Goal: Communication & Community: Answer question/provide support

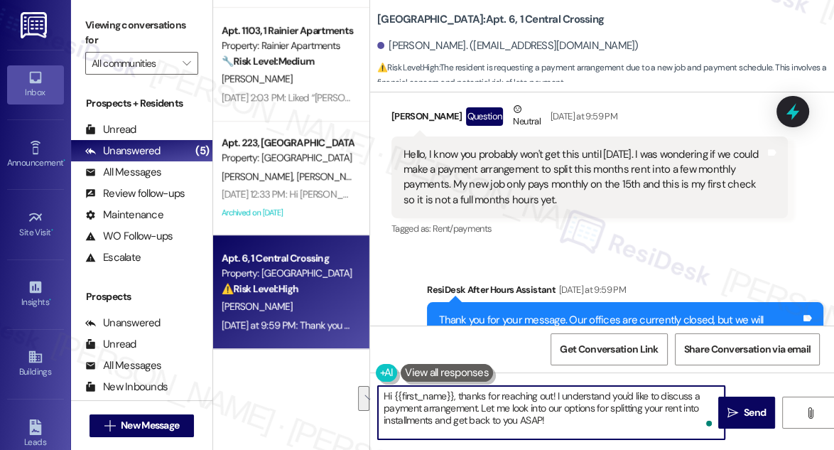
scroll to position [2544, 0]
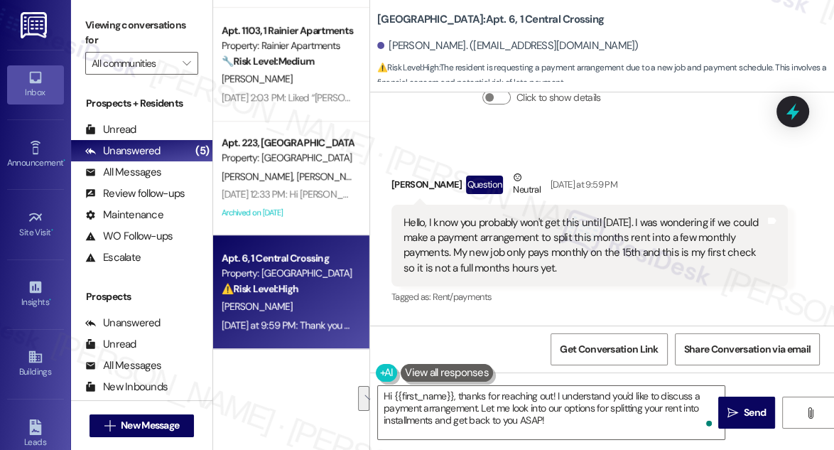
click at [500, 215] on div "Hello, I know you probably won't get this until [DATE]. I was wondering if we c…" at bounding box center [585, 245] width 362 height 61
click at [483, 215] on div "Hello, I know you probably won't get this until [DATE]. I was wondering if we c…" at bounding box center [585, 245] width 362 height 61
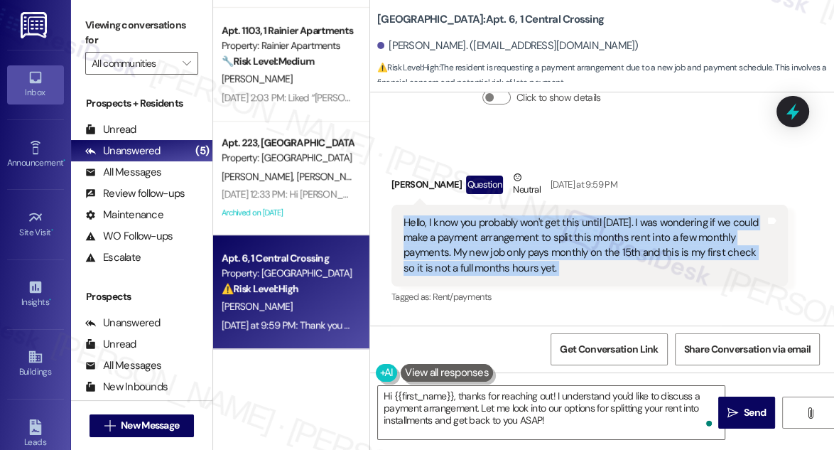
click at [483, 215] on div "Hello, I know you probably won't get this until [DATE]. I was wondering if we c…" at bounding box center [585, 245] width 362 height 61
copy div "Hello, I know you probably won't get this until [DATE]. I was wondering if we c…"
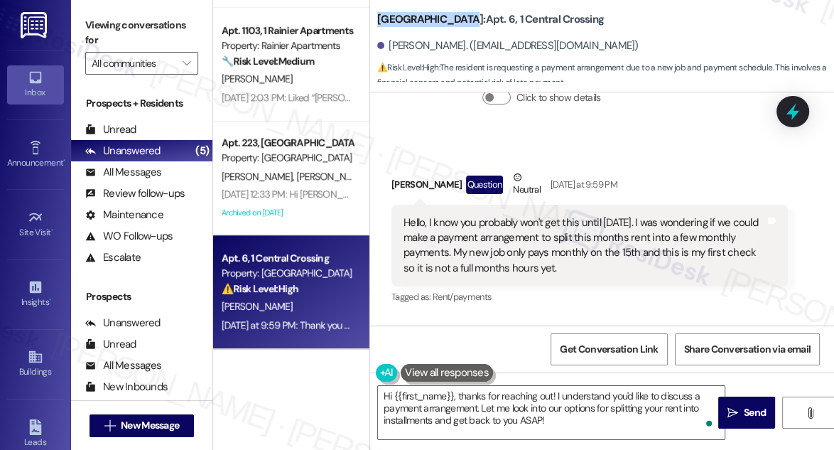
drag, startPoint x: 377, startPoint y: 14, endPoint x: 455, endPoint y: 18, distance: 77.6
click at [455, 18] on b "[GEOGRAPHIC_DATA]: Apt. 6, 1 [GEOGRAPHIC_DATA]" at bounding box center [490, 19] width 227 height 15
copy b "[GEOGRAPHIC_DATA]"
click at [94, 15] on label "Viewing conversations for" at bounding box center [141, 33] width 113 height 38
click at [646, 215] on div "Hello, I know you probably won't get this until [DATE]. I was wondering if we c…" at bounding box center [585, 245] width 362 height 61
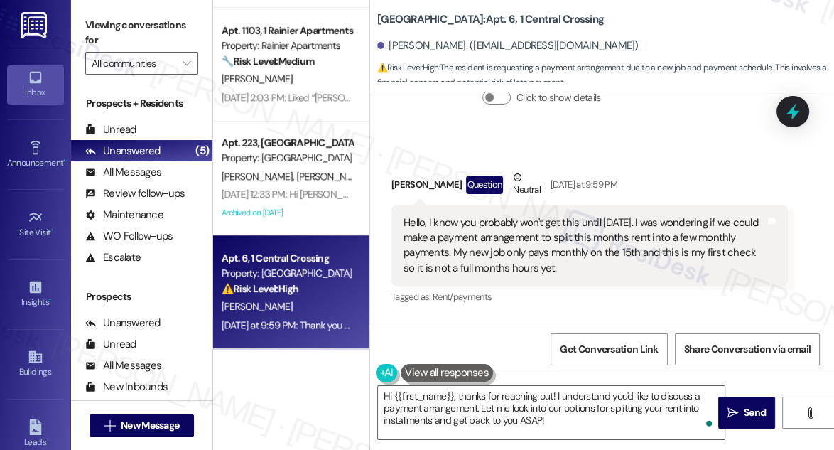
click at [646, 215] on div "Hello, I know you probably won't get this until [DATE]. I was wondering if we c…" at bounding box center [585, 245] width 362 height 61
click at [549, 238] on div "Hello, I know you probably won't get this until [DATE]. I was wondering if we c…" at bounding box center [585, 245] width 362 height 61
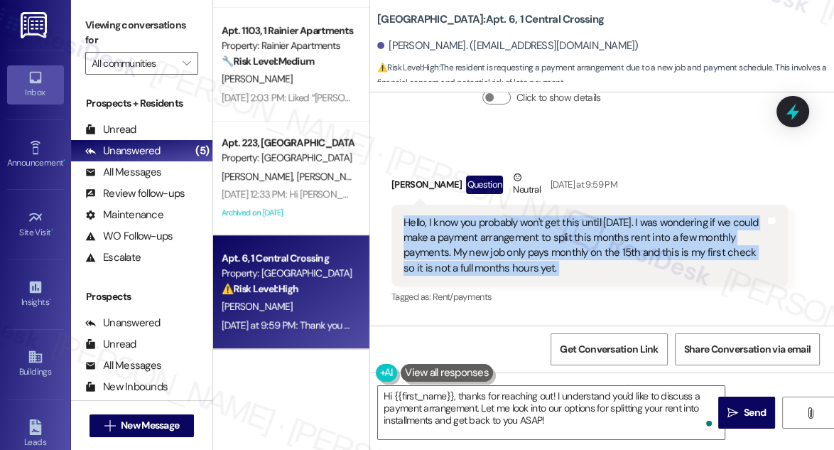
click at [549, 238] on div "Hello, I know you probably won't get this until [DATE]. I was wondering if we c…" at bounding box center [585, 245] width 362 height 61
click at [485, 223] on div "Hello, I know you probably won't get this until [DATE]. I was wondering if we c…" at bounding box center [585, 245] width 362 height 61
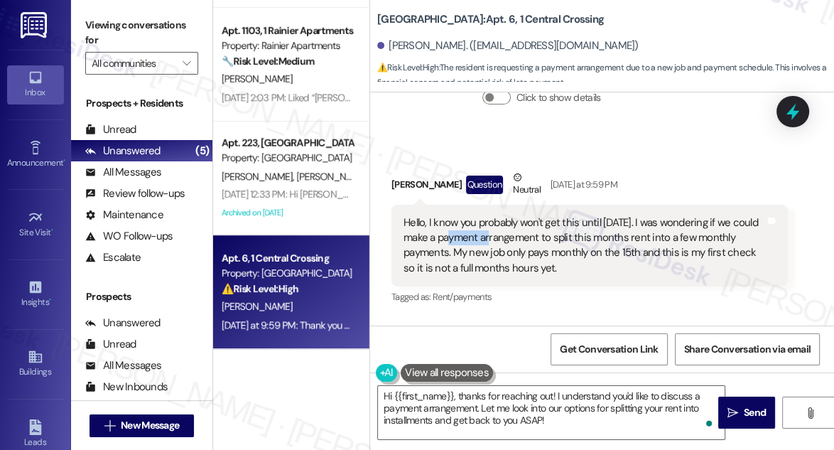
click at [485, 223] on div "Hello, I know you probably won't get this until [DATE]. I was wondering if we c…" at bounding box center [585, 245] width 362 height 61
click at [80, 14] on div "Viewing conversations for All communities " at bounding box center [141, 44] width 141 height 89
drag, startPoint x: 377, startPoint y: 23, endPoint x: 455, endPoint y: 20, distance: 78.2
click at [455, 20] on b "Central Crossing: Apt. 6, 1 Central Crossing" at bounding box center [490, 19] width 227 height 15
copy b "Central Crossing"
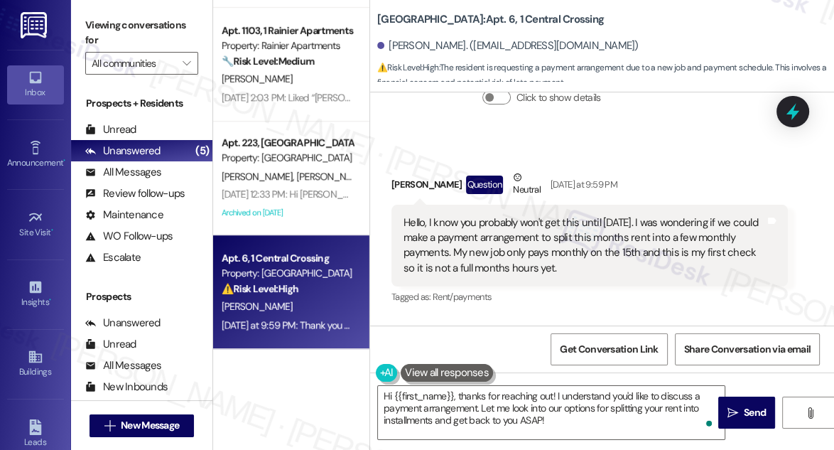
click at [106, 28] on label "Viewing conversations for" at bounding box center [141, 33] width 113 height 38
click at [104, 22] on label "Viewing conversations for" at bounding box center [141, 33] width 113 height 38
click at [463, 205] on div "Hello, I know you probably won't get this until tomorrow. I was wondering if we…" at bounding box center [589, 246] width 396 height 82
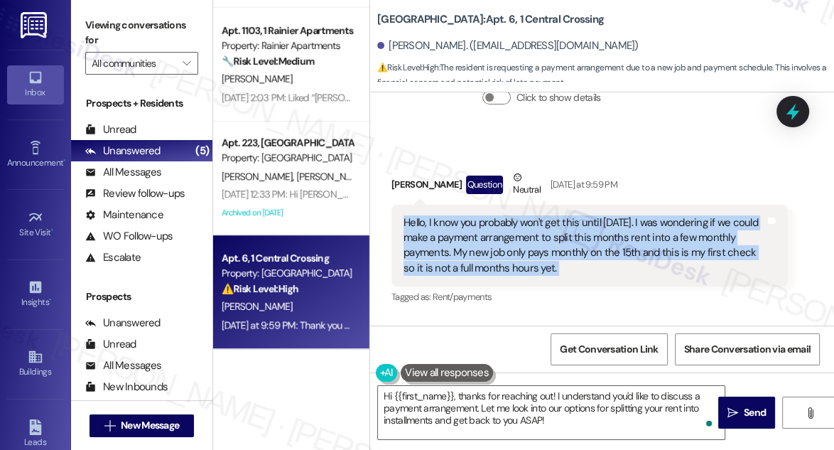
click at [463, 205] on div "Hello, I know you probably won't get this until tomorrow. I was wondering if we…" at bounding box center [589, 246] width 396 height 82
copy div "Hello, I know you probably won't get this until tomorrow. I was wondering if we…"
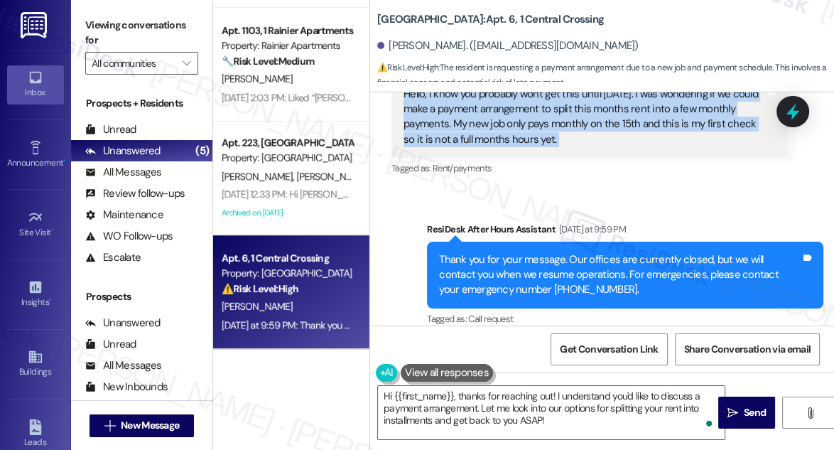
scroll to position [2673, 0]
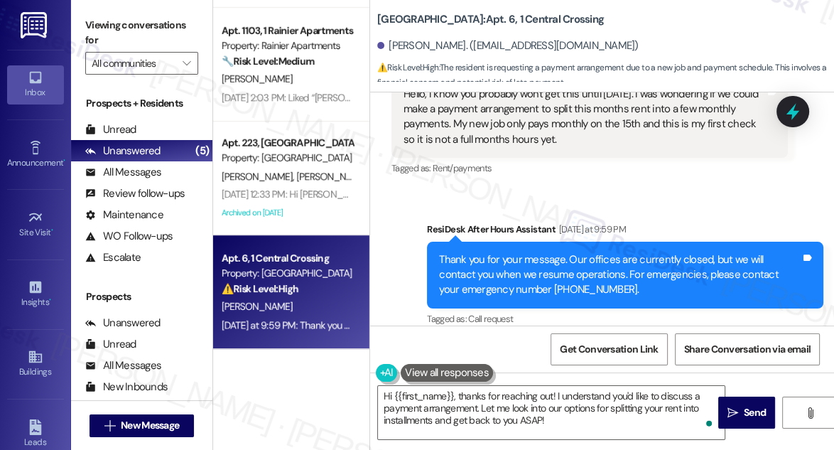
click at [96, 18] on label "Viewing conversations for" at bounding box center [141, 33] width 113 height 38
click at [637, 252] on div "Thank you for your message. Our offices are currently closed, but we will conta…" at bounding box center [620, 274] width 362 height 45
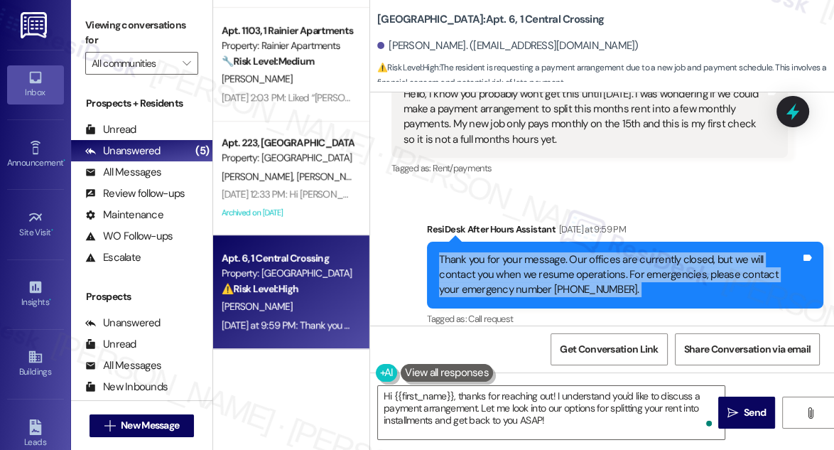
click at [637, 252] on div "Thank you for your message. Our offices are currently closed, but we will conta…" at bounding box center [620, 274] width 362 height 45
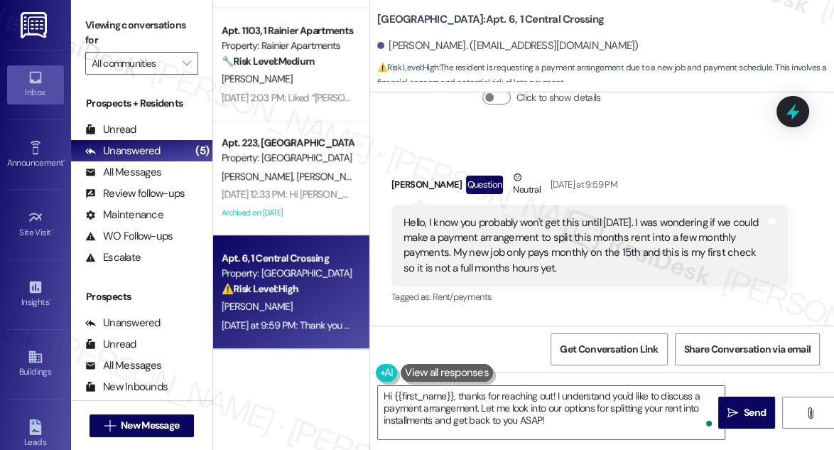
click at [571, 215] on div "Hello, I know you probably won't get this until tomorrow. I was wondering if we…" at bounding box center [585, 245] width 362 height 61
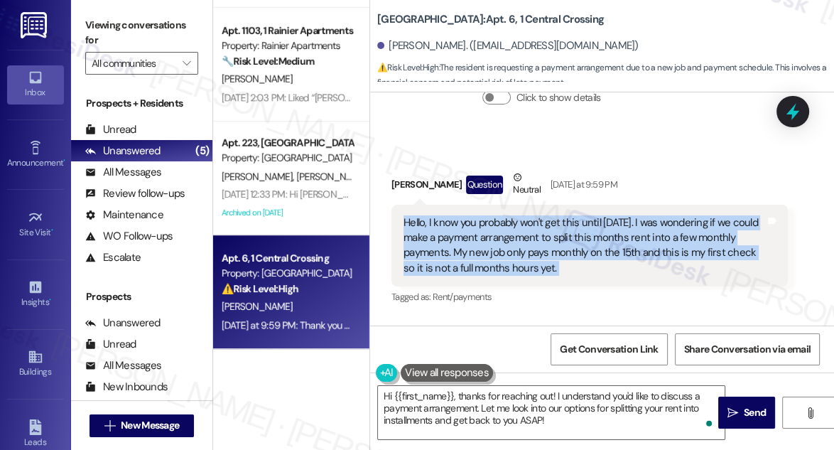
click at [571, 215] on div "Hello, I know you probably won't get this until tomorrow. I was wondering if we…" at bounding box center [585, 245] width 362 height 61
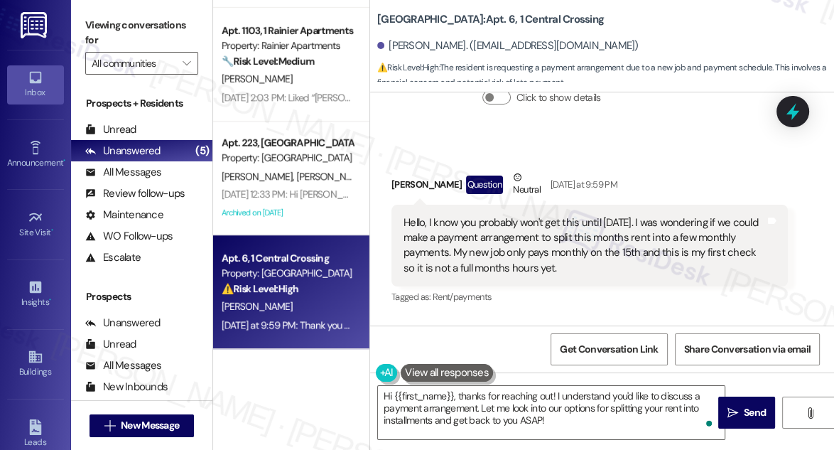
click at [91, 24] on label "Viewing conversations for" at bounding box center [141, 33] width 113 height 38
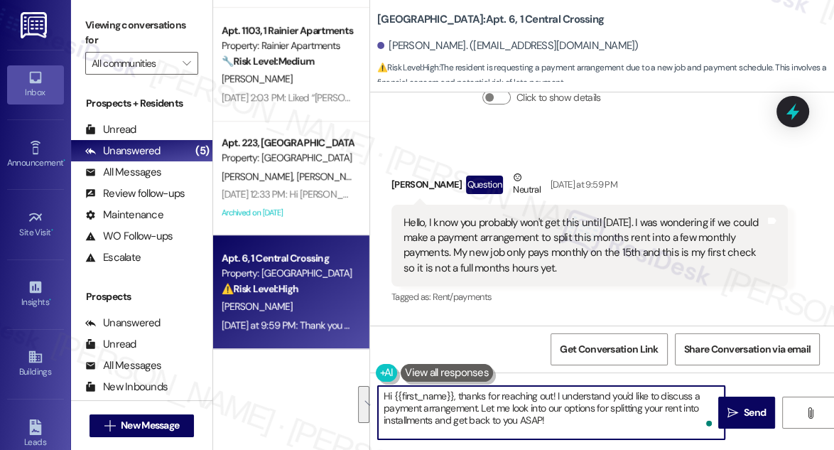
drag, startPoint x: 578, startPoint y: 432, endPoint x: 473, endPoint y: 394, distance: 111.3
click at [473, 394] on textarea "Hi {{first_name}}, thanks for reaching out! I understand you'd like to discuss …" at bounding box center [551, 412] width 347 height 53
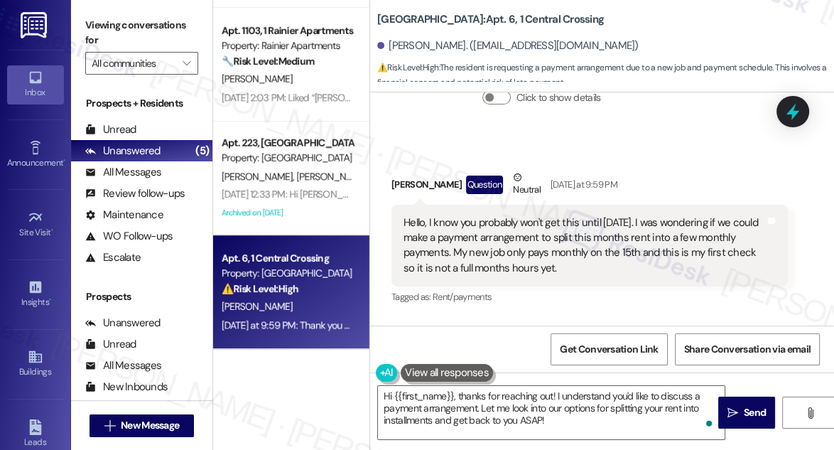
click at [107, 14] on label "Viewing conversations for" at bounding box center [141, 33] width 113 height 38
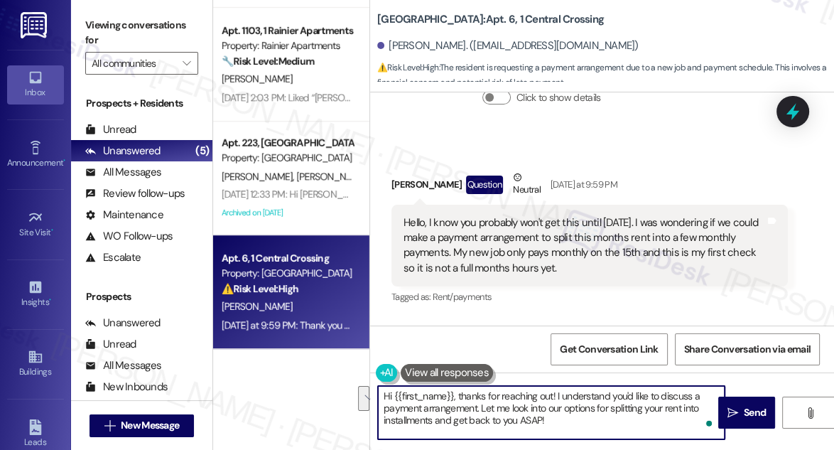
drag, startPoint x: 590, startPoint y: 420, endPoint x: 480, endPoint y: 407, distance: 111.6
click at [480, 407] on textarea "Hi {{first_name}}, thanks for reaching out! I understand you'd like to discuss …" at bounding box center [551, 412] width 347 height 53
paste textarea "I’ll check with the site team to see if a payment arrangement might be possible…"
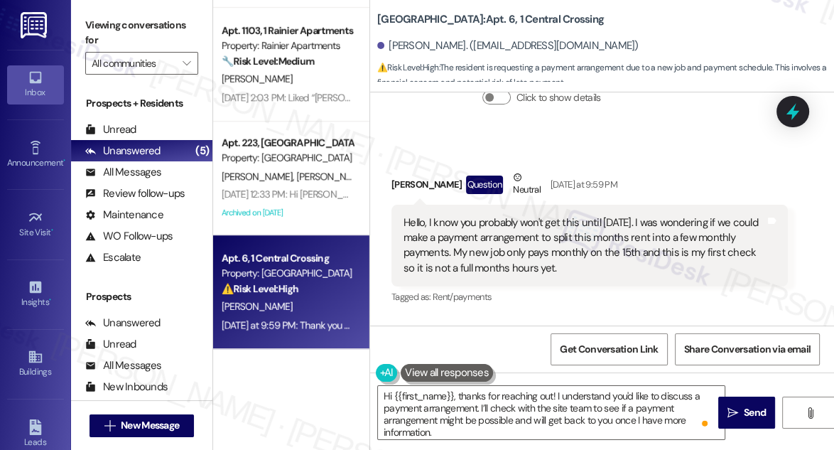
drag, startPoint x: 101, startPoint y: 31, endPoint x: 112, endPoint y: 31, distance: 10.7
click at [102, 30] on label "Viewing conversations for" at bounding box center [141, 33] width 113 height 38
click at [404, 177] on div "Tabatha Adams Question Neutral Yesterday at 9:59 PM" at bounding box center [589, 187] width 396 height 35
click at [404, 176] on div "Tabatha Adams Question Neutral Yesterday at 9:59 PM" at bounding box center [589, 187] width 396 height 35
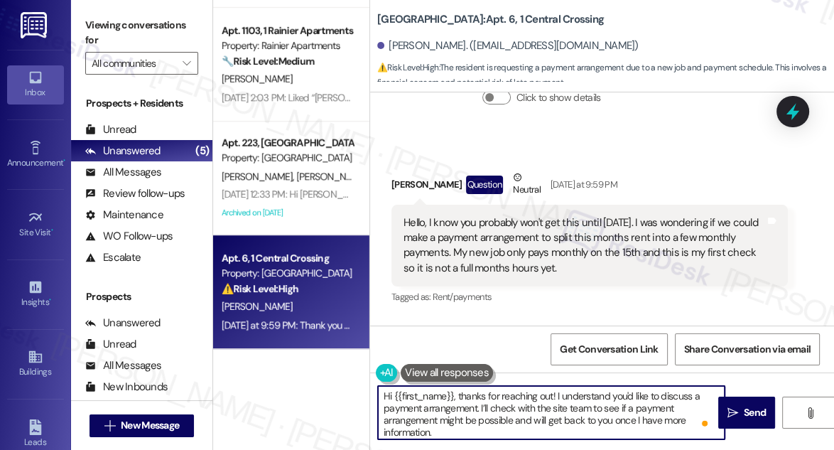
click at [475, 409] on textarea "Hi {{first_name}}, thanks for reaching out! I understand you'd like to discuss …" at bounding box center [551, 412] width 347 height 53
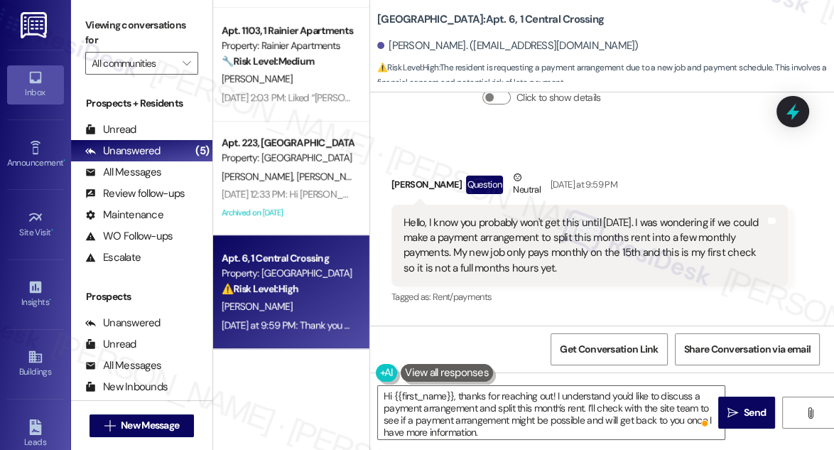
click at [550, 240] on div "Hello, I know you probably won't get this until tomorrow. I was wondering if we…" at bounding box center [585, 245] width 362 height 61
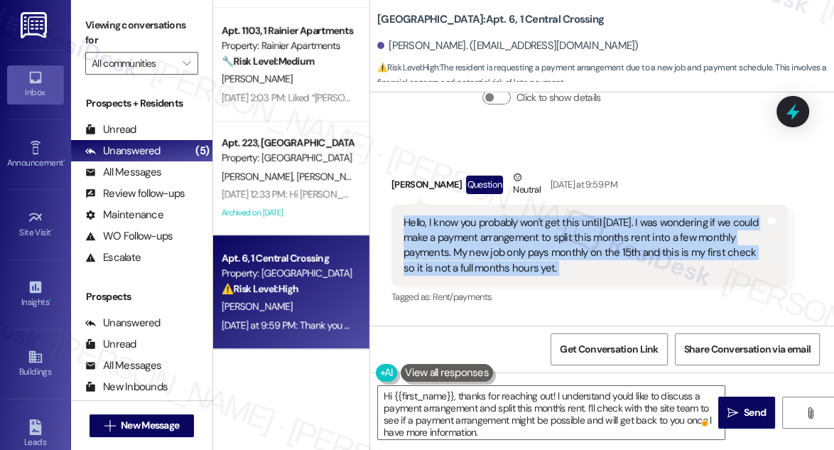
click at [550, 240] on div "Hello, I know you probably won't get this until tomorrow. I was wondering if we…" at bounding box center [585, 245] width 362 height 61
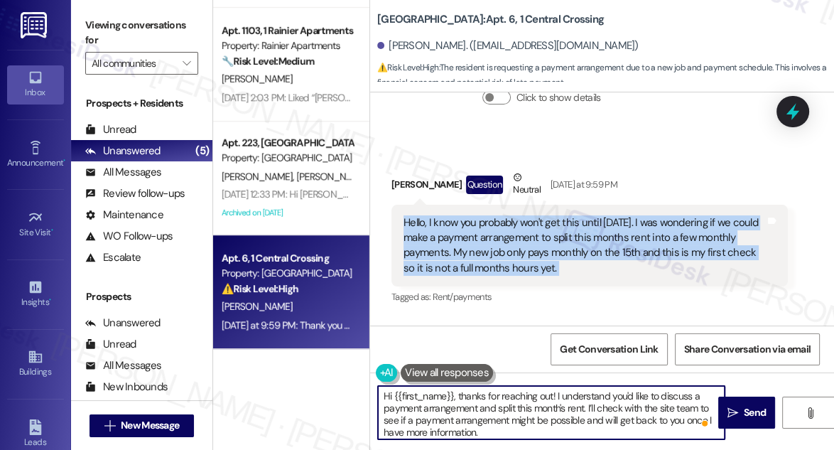
click at [592, 407] on textarea "Hi {{first_name}}, thanks for reaching out! I understand you'd like to discuss …" at bounding box center [551, 412] width 347 height 53
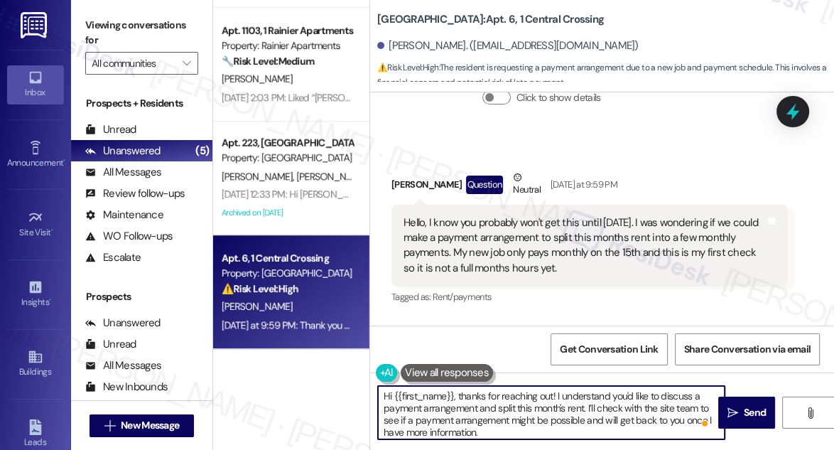
click at [592, 407] on textarea "Hi {{first_name}}, thanks for reaching out! I understand you'd like to discuss …" at bounding box center [551, 412] width 347 height 53
click at [576, 416] on textarea "Hi {{first_name}}, thanks for reaching out! I understand you'd like to discuss …" at bounding box center [551, 412] width 347 height 53
drag, startPoint x: 495, startPoint y: 406, endPoint x: 463, endPoint y: 404, distance: 32.0
click at [463, 404] on textarea "Hi {{first_name}}, thanks for reaching out! I understand you'd like to discuss …" at bounding box center [551, 412] width 347 height 53
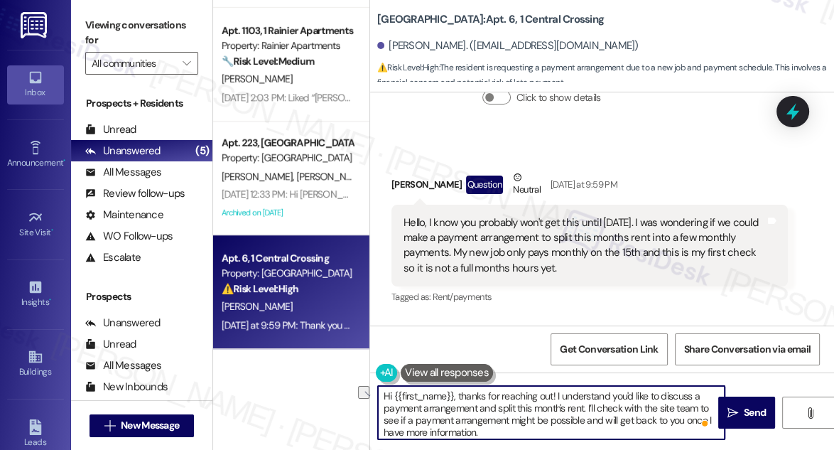
drag, startPoint x: 382, startPoint y: 420, endPoint x: 583, endPoint y: 422, distance: 201.1
click at [583, 422] on textarea "Hi {{first_name}}, thanks for reaching out! I understand you'd like to discuss …" at bounding box center [551, 412] width 347 height 53
click at [613, 421] on textarea "Hi {{first_name}}, thanks for reaching out! I understand you'd like to discuss …" at bounding box center [551, 412] width 347 height 53
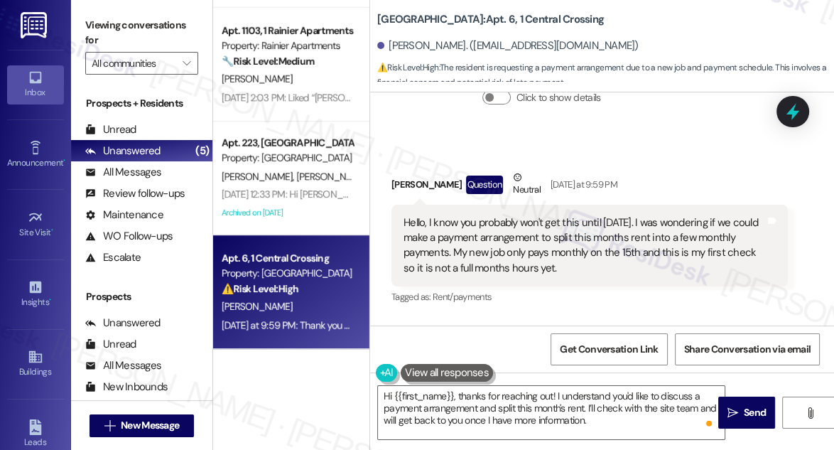
drag, startPoint x: 102, startPoint y: 31, endPoint x: 117, endPoint y: 45, distance: 20.1
click at [102, 31] on label "Viewing conversations for" at bounding box center [141, 33] width 113 height 38
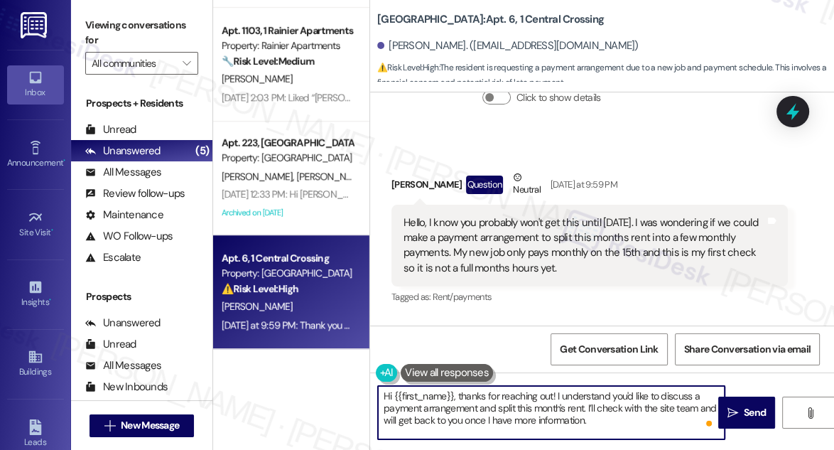
click at [621, 418] on textarea "Hi {{first_name}}, thanks for reaching out! I understand you'd like to discuss …" at bounding box center [551, 412] width 347 height 53
type textarea "Hi {{first_name}}, thanks for reaching out! I understand you'd like to discuss …"
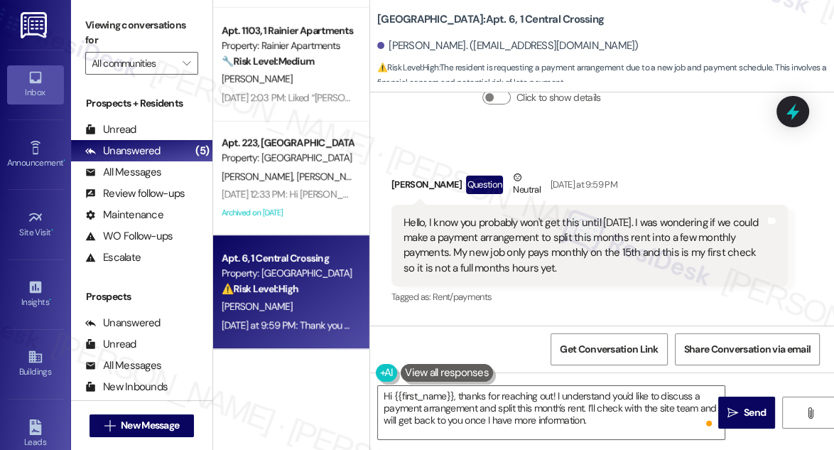
click at [102, 21] on label "Viewing conversations for" at bounding box center [141, 33] width 113 height 38
click at [617, 422] on textarea "Hi {{first_name}}, thanks for reaching out! I understand you'd like to discuss …" at bounding box center [551, 412] width 347 height 53
click at [759, 414] on span "Send" at bounding box center [755, 412] width 22 height 15
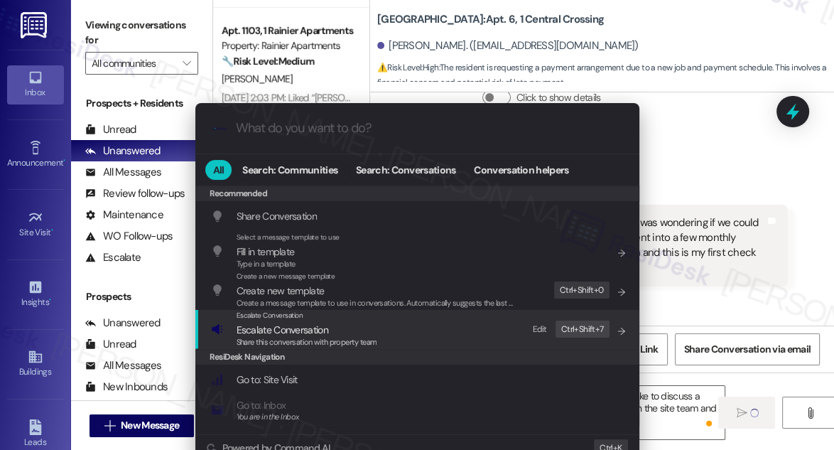
click at [406, 334] on div "Escalate Conversation Escalate Conversation Share this conversation with proper…" at bounding box center [419, 329] width 416 height 38
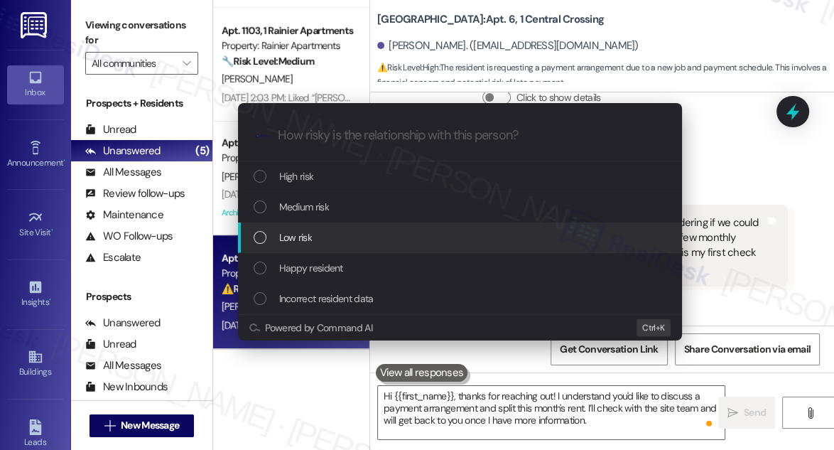
scroll to position [2522, 0]
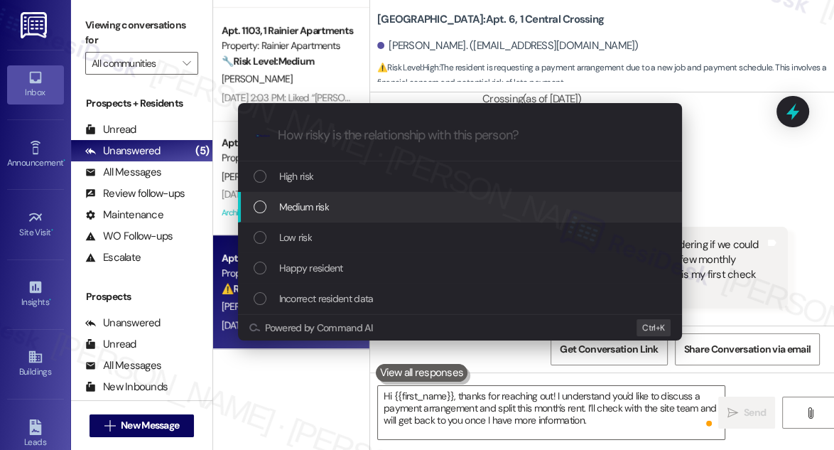
click at [358, 207] on div "Medium risk" at bounding box center [462, 207] width 416 height 16
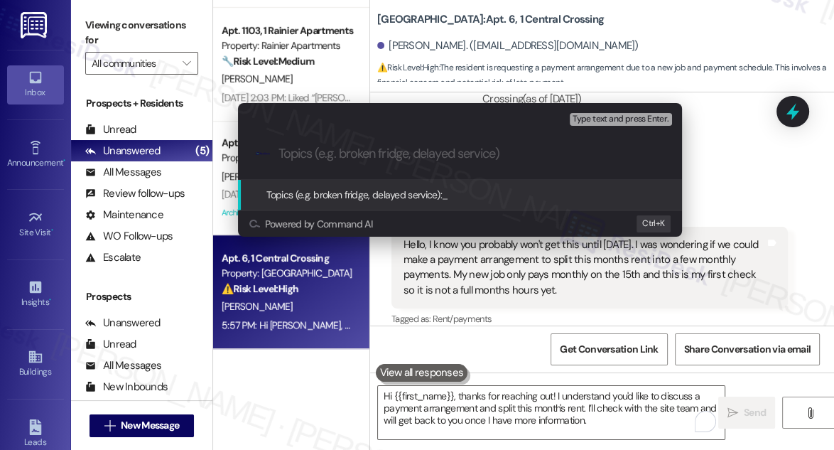
click at [83, 13] on div "Escalate Conversation Medium risk Topics (e.g. broken fridge, delayed service) …" at bounding box center [417, 225] width 834 height 450
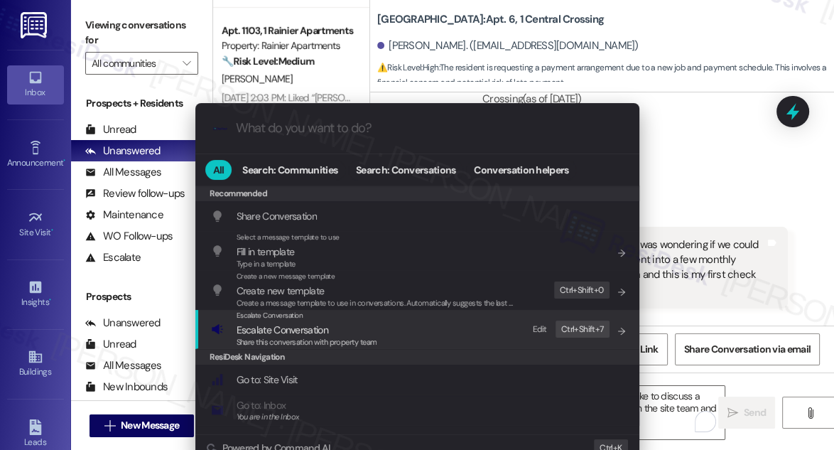
click at [433, 333] on div "Escalate Conversation Escalate Conversation Share this conversation with proper…" at bounding box center [419, 329] width 416 height 38
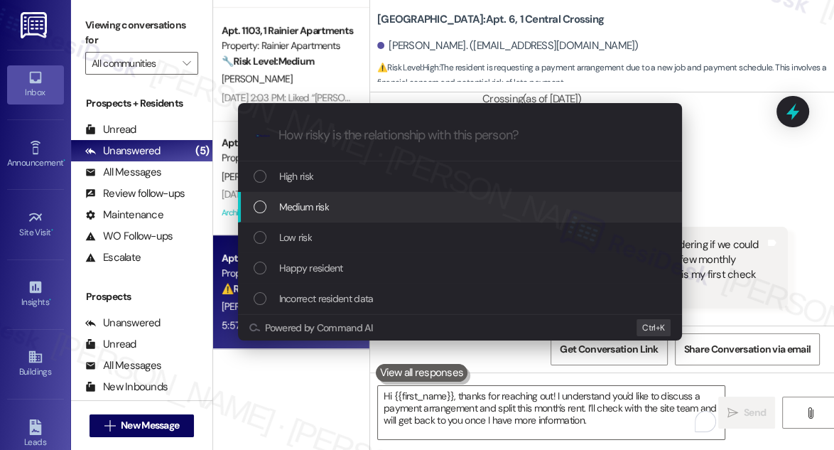
click at [352, 218] on div "Medium risk" at bounding box center [460, 207] width 444 height 31
paste input "Request for Payment Arrangement"
type input "Request for Payment Arrangement"
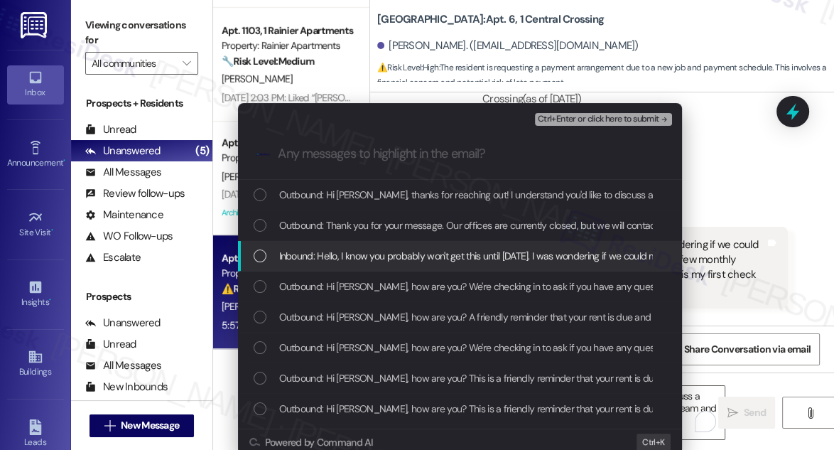
click at [358, 265] on div "Inbound: Hello, I know you probably won't get this until tomorrow. I was wonder…" at bounding box center [460, 256] width 444 height 31
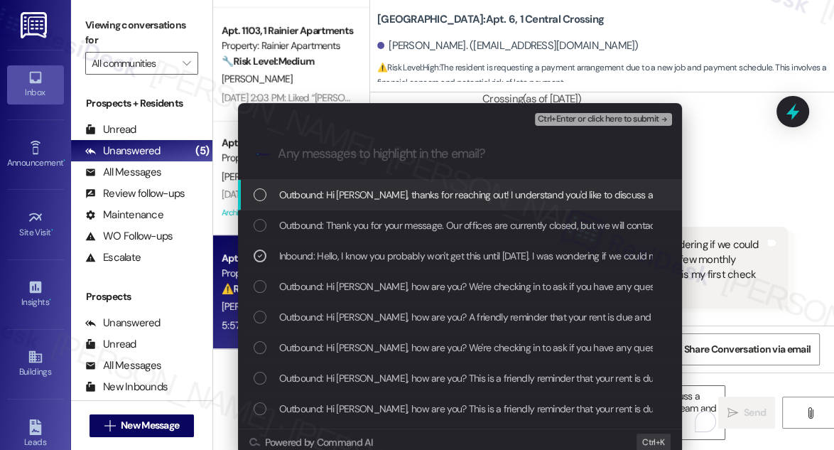
click at [611, 117] on span "Ctrl+Enter or click here to submit" at bounding box center [598, 119] width 121 height 10
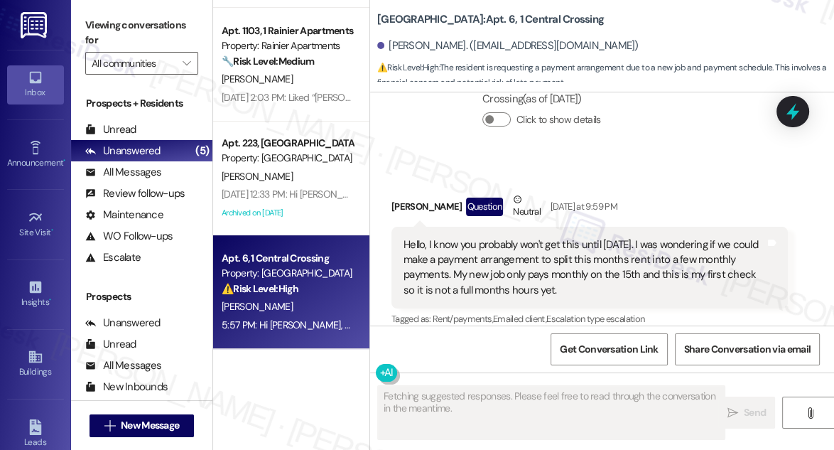
scroll to position [2824, 0]
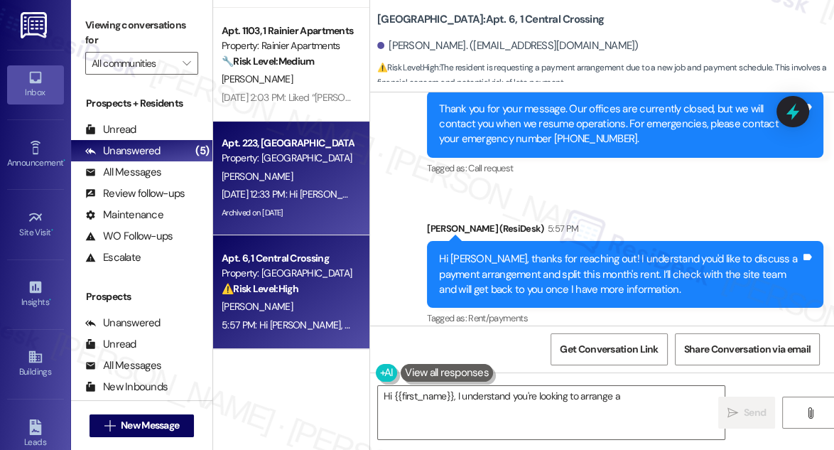
type textarea "Hi {{first_name}}, I understand you're looking to arrange a"
click at [301, 177] on div "[PERSON_NAME]" at bounding box center [287, 177] width 134 height 18
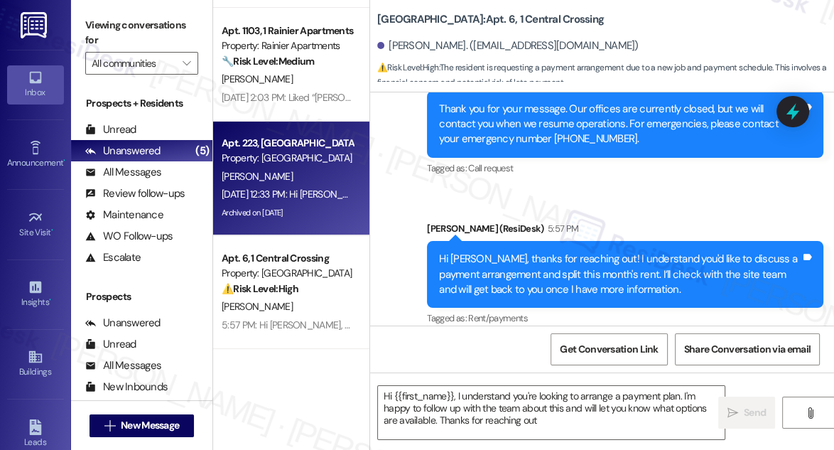
type textarea "Hi {{first_name}}, I understand you're looking to arrange a payment plan. I'm h…"
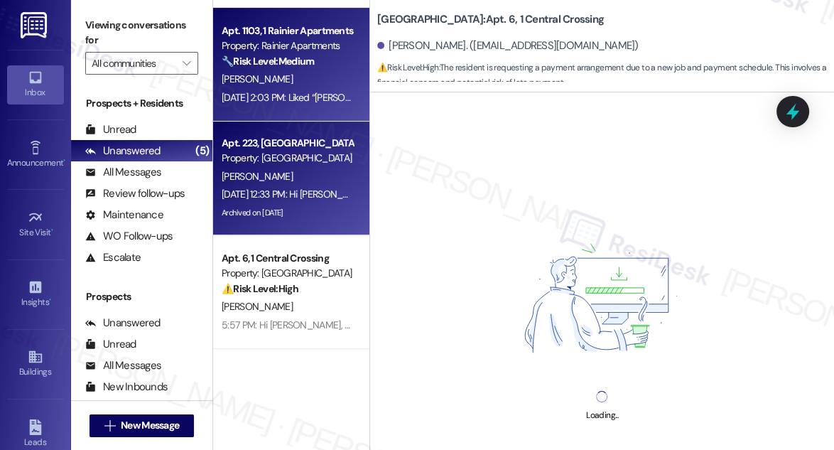
click at [279, 55] on strong "🔧 Risk Level: Medium" at bounding box center [268, 61] width 92 height 13
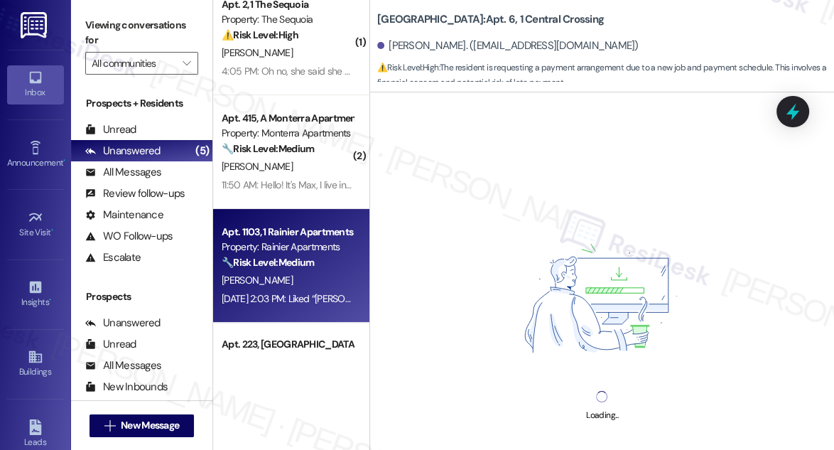
scroll to position [0, 0]
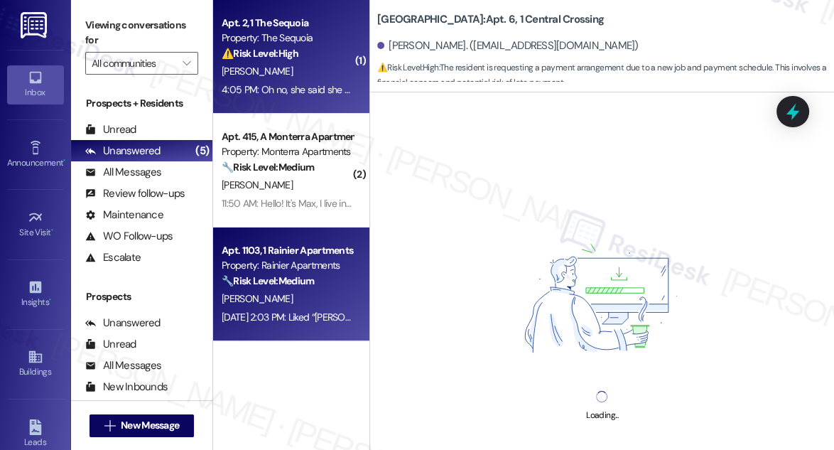
click at [269, 46] on div "⚠️ Risk Level: High The resident indicates a potential failure to return keys a…" at bounding box center [287, 53] width 131 height 15
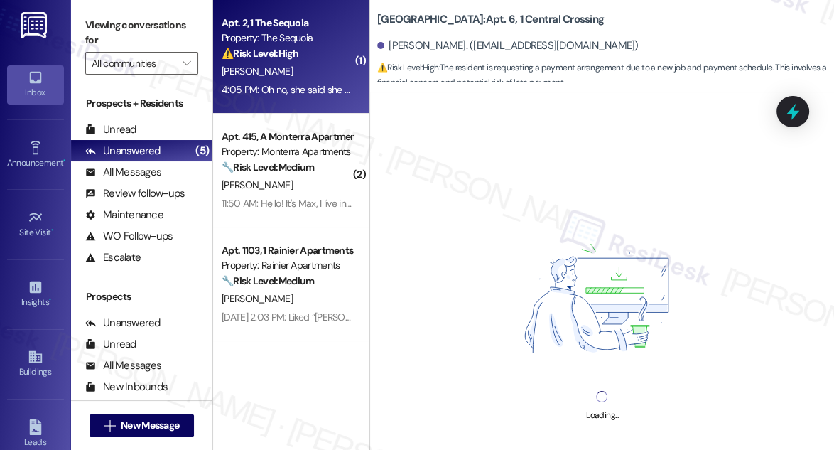
click at [453, 138] on div "Loading..." at bounding box center [602, 317] width 464 height 450
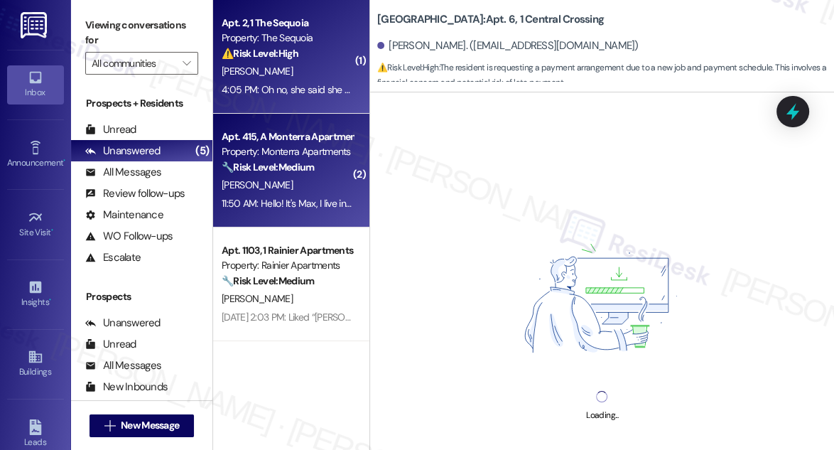
click at [301, 184] on div "[PERSON_NAME]" at bounding box center [287, 185] width 134 height 18
click at [290, 69] on div "[PERSON_NAME]" at bounding box center [287, 72] width 134 height 18
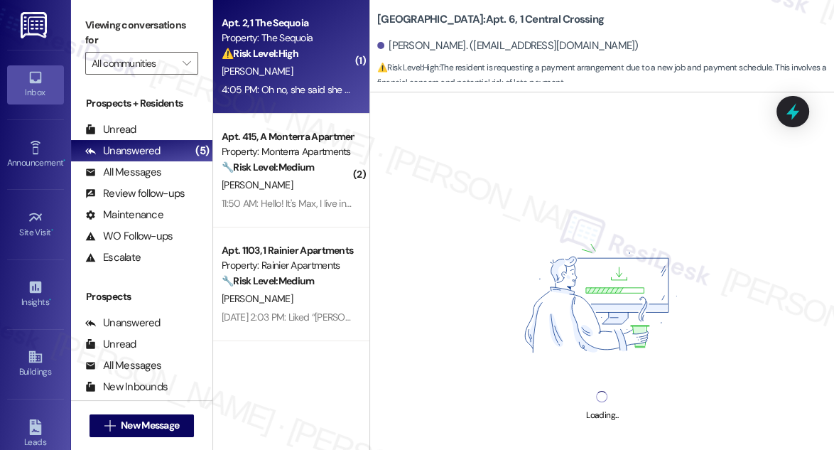
click at [92, 17] on label "Viewing conversations for" at bounding box center [141, 33] width 113 height 38
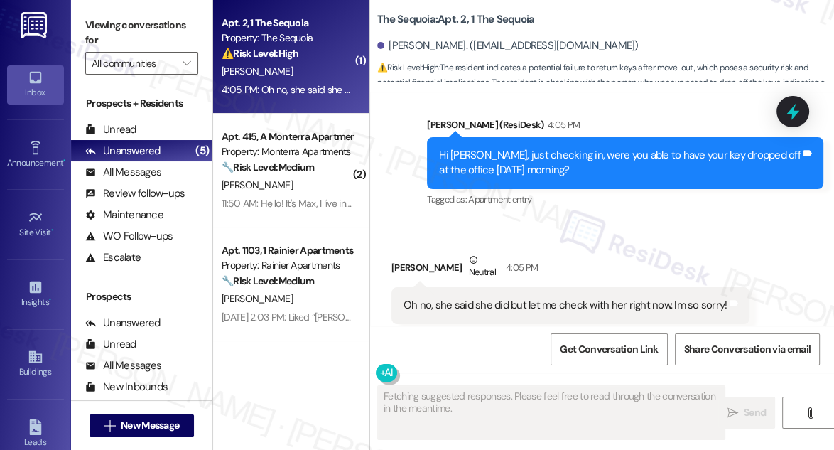
scroll to position [8868, 0]
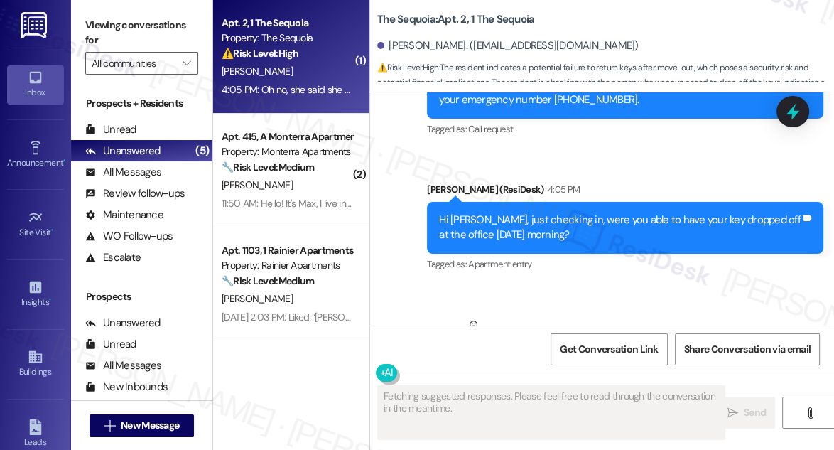
click at [555, 212] on div "Hi [PERSON_NAME], just checking in, were you able to have your key dropped off …" at bounding box center [620, 227] width 362 height 31
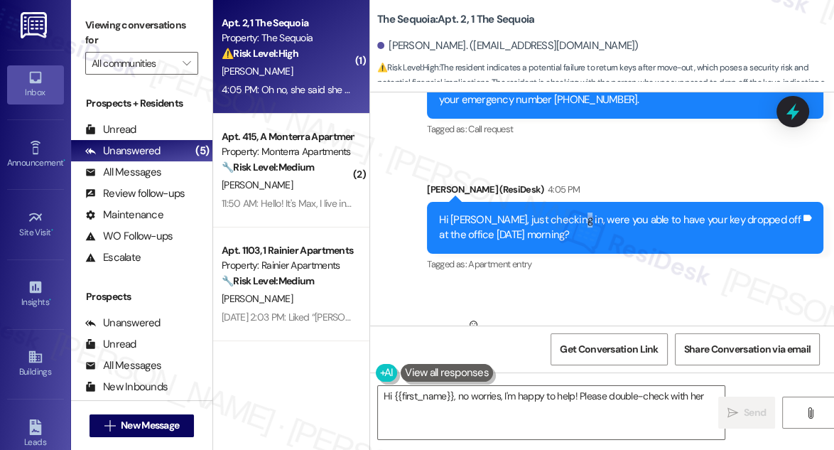
click at [555, 212] on div "Hi [PERSON_NAME], just checking in, were you able to have your key dropped off …" at bounding box center [620, 227] width 362 height 31
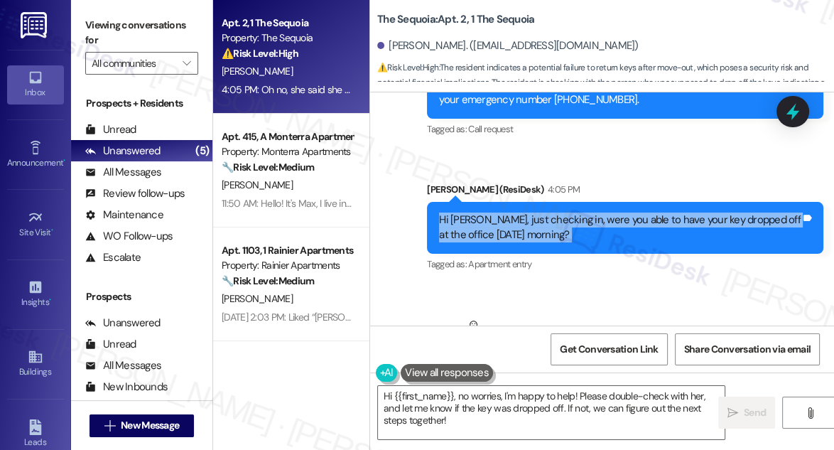
click at [555, 212] on div "Hi [PERSON_NAME], just checking in, were you able to have your key dropped off …" at bounding box center [620, 227] width 362 height 31
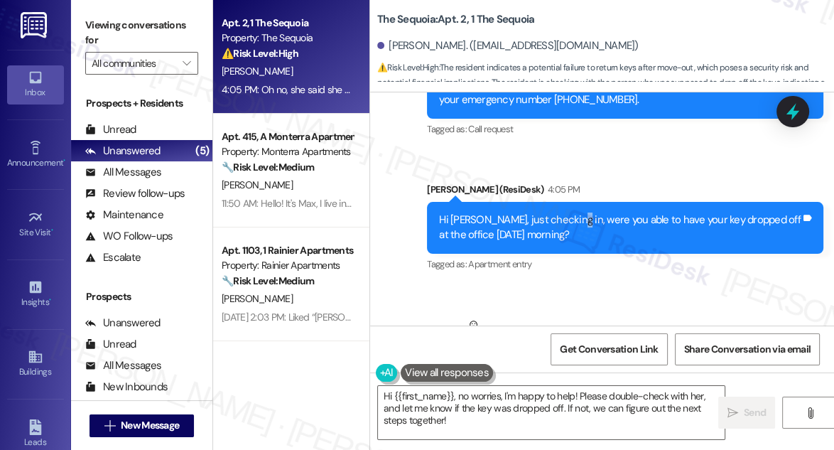
click at [555, 212] on div "Hi [PERSON_NAME], just checking in, were you able to have your key dropped off …" at bounding box center [620, 227] width 362 height 31
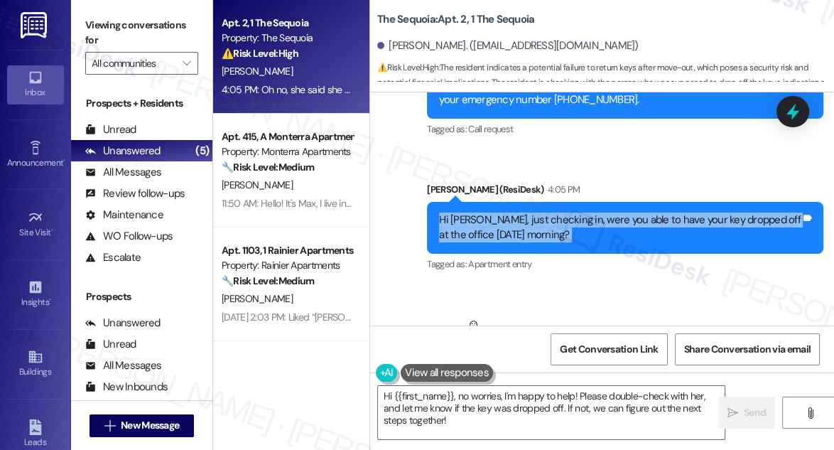
click at [555, 212] on div "Hi [PERSON_NAME], just checking in, were you able to have your key dropped off …" at bounding box center [620, 227] width 362 height 31
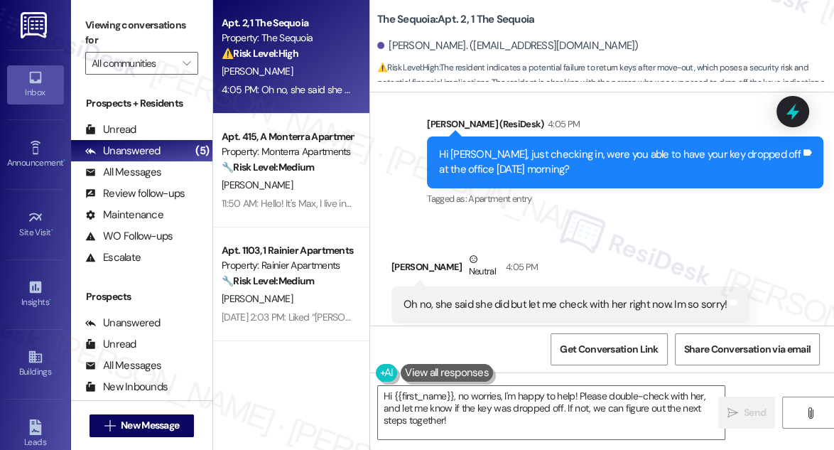
click at [480, 297] on div "Oh no, she said she did but let me check with her right now. Im so sorry!" at bounding box center [565, 304] width 323 height 15
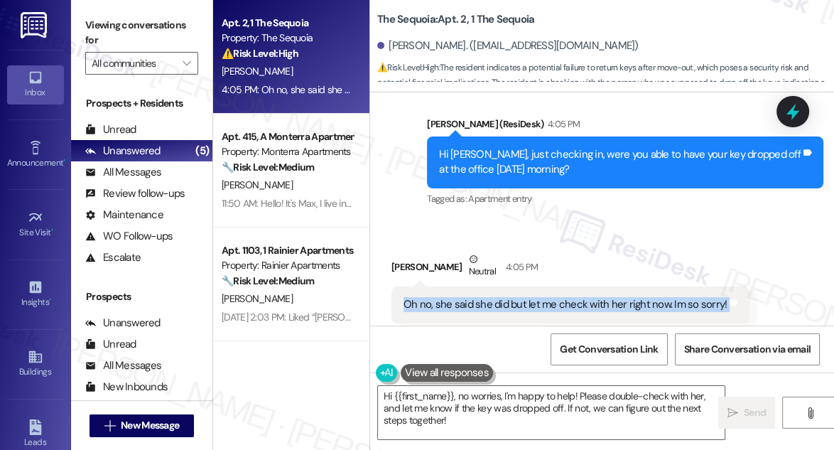
click at [480, 297] on div "Oh no, she said she did but let me check with her right now. Im so sorry!" at bounding box center [565, 304] width 323 height 15
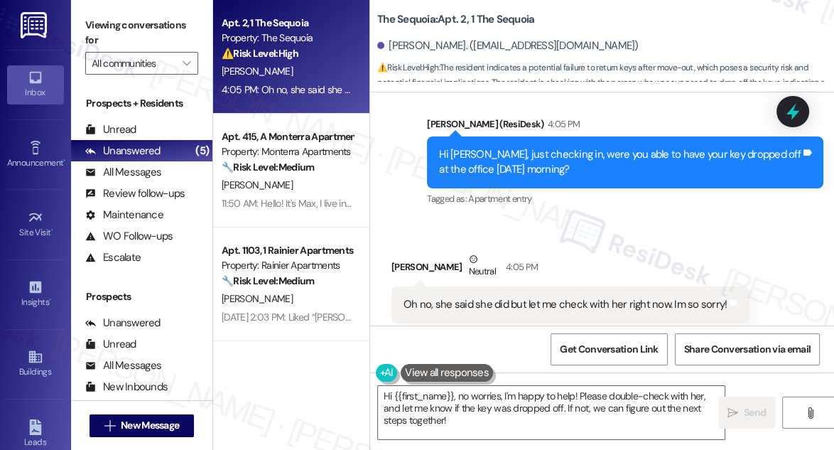
click at [614, 252] on div "Isabella Bracco Neutral 4:05 PM" at bounding box center [570, 269] width 358 height 35
click at [597, 255] on div "Isabella Bracco Neutral 4:05 PM" at bounding box center [570, 269] width 358 height 35
click at [588, 297] on div "Oh no, she said she did but let me check with her right now. Im so sorry!" at bounding box center [565, 304] width 323 height 15
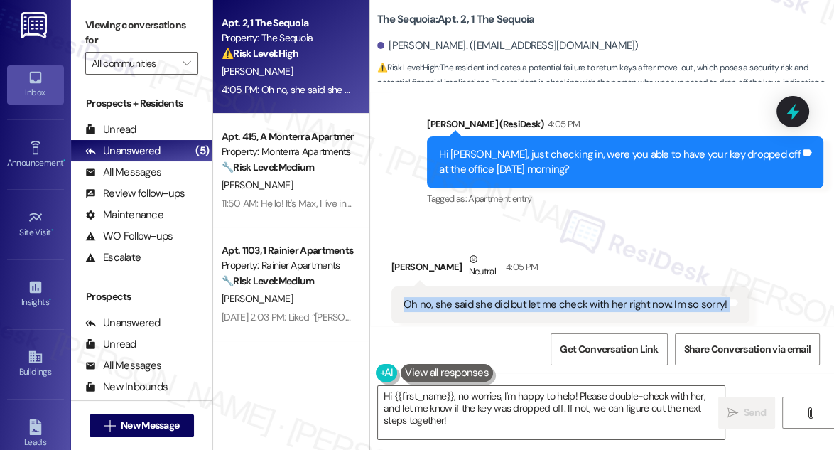
click at [588, 297] on div "Oh no, she said she did but let me check with her right now. Im so sorry!" at bounding box center [565, 304] width 323 height 15
click at [572, 286] on div "Oh no, she said she did but let me check with her right now. Im so sorry! Tags …" at bounding box center [570, 304] width 358 height 36
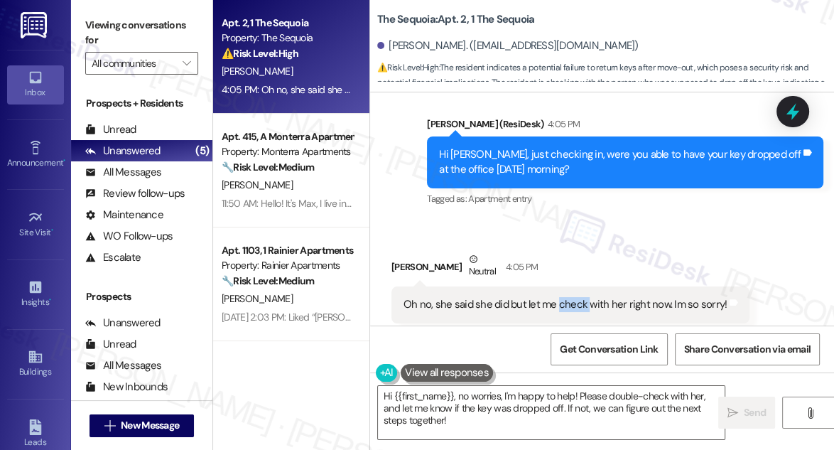
click at [572, 286] on div "Oh no, she said she did but let me check with her right now. Im so sorry! Tags …" at bounding box center [570, 304] width 358 height 36
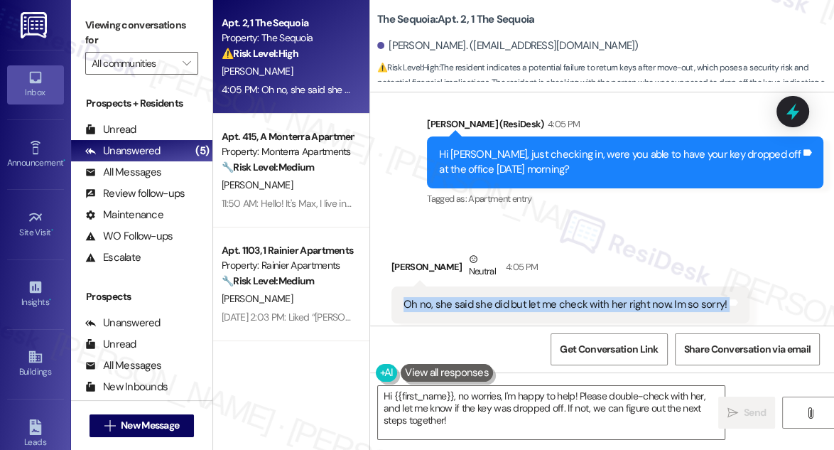
click at [572, 286] on div "Oh no, she said she did but let me check with her right now. Im so sorry! Tags …" at bounding box center [570, 304] width 358 height 36
click at [486, 403] on textarea "Hi {{first_name}}, no worries, I'm happy to help! Please double-check with her,…" at bounding box center [551, 412] width 347 height 53
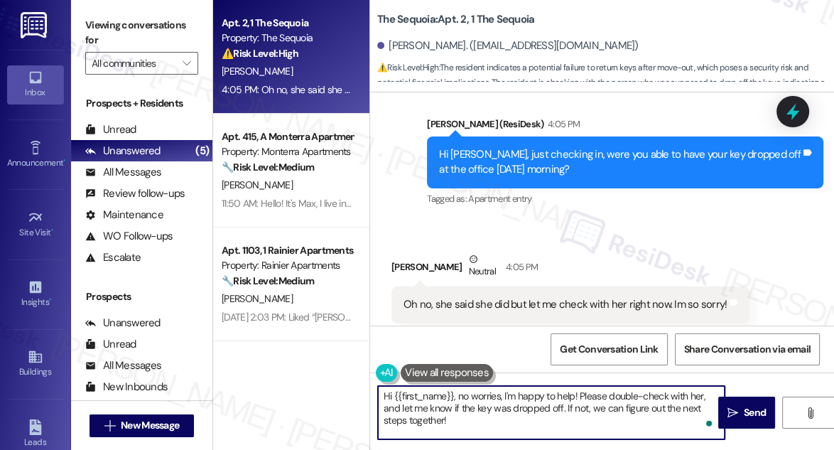
click at [495, 397] on textarea "Hi {{first_name}}, no worries, I'm happy to help! Please double-check with her,…" at bounding box center [551, 412] width 347 height 53
click at [529, 406] on textarea "Hi {{first_name}}, no worries, I'm happy to help! Please double-check with her,…" at bounding box center [551, 412] width 347 height 53
click at [600, 405] on textarea "Hi {{first_name}}, no worries, I'm happy to help! Please double-check with her,…" at bounding box center [551, 412] width 347 height 53
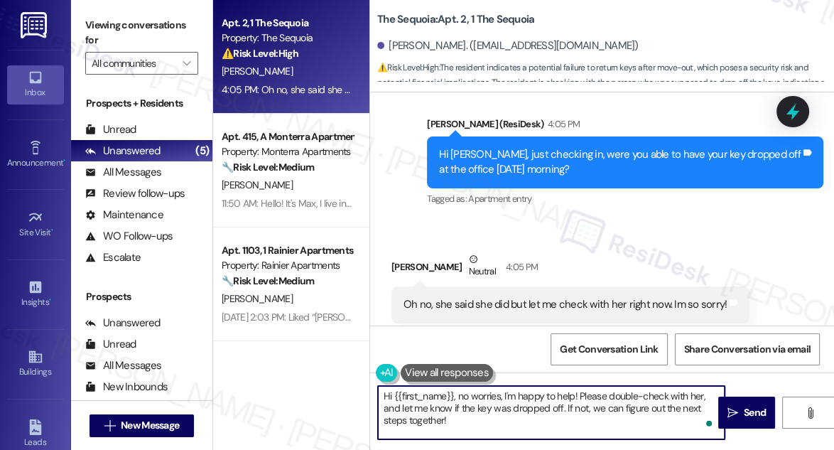
click at [638, 286] on div "Oh no, she said she did but let me check with her right now. Im so sorry! Tags …" at bounding box center [570, 304] width 358 height 36
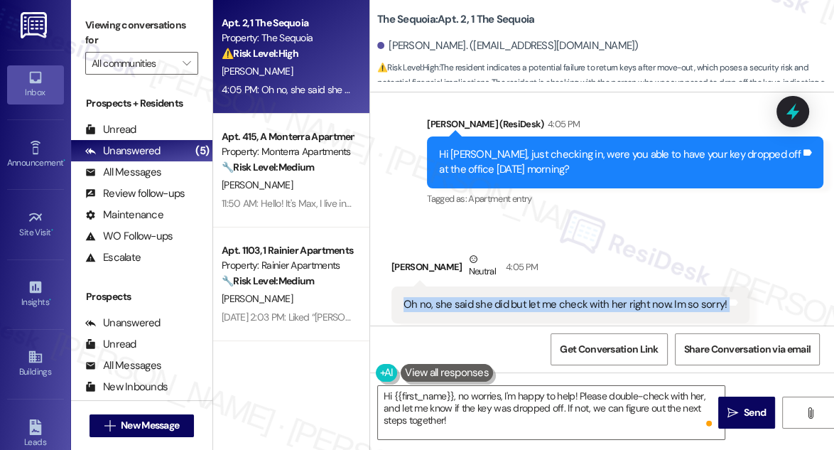
click at [638, 286] on div "Oh no, she said she did but let me check with her right now. Im so sorry! Tags …" at bounding box center [570, 304] width 358 height 36
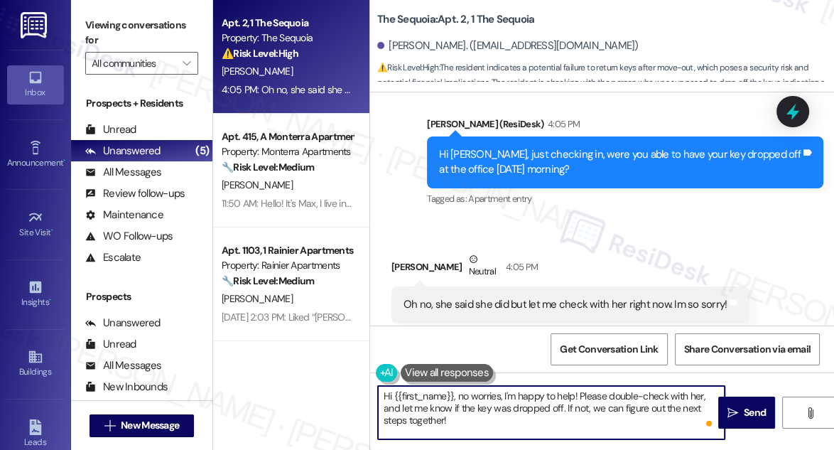
click at [475, 397] on textarea "Hi {{first_name}}, no worries, I'm happy to help! Please double-check with her,…" at bounding box center [551, 412] width 347 height 53
click at [475, 396] on textarea "Hi {{first_name}}, no worries, I'm happy to help! Please double-check with her,…" at bounding box center [551, 412] width 347 height 53
click at [501, 406] on textarea "Hi {{first_name}}, no worries, I'm happy to help! Please double-check with her,…" at bounding box center [551, 412] width 347 height 53
drag, startPoint x: 502, startPoint y: 394, endPoint x: 576, endPoint y: 392, distance: 73.9
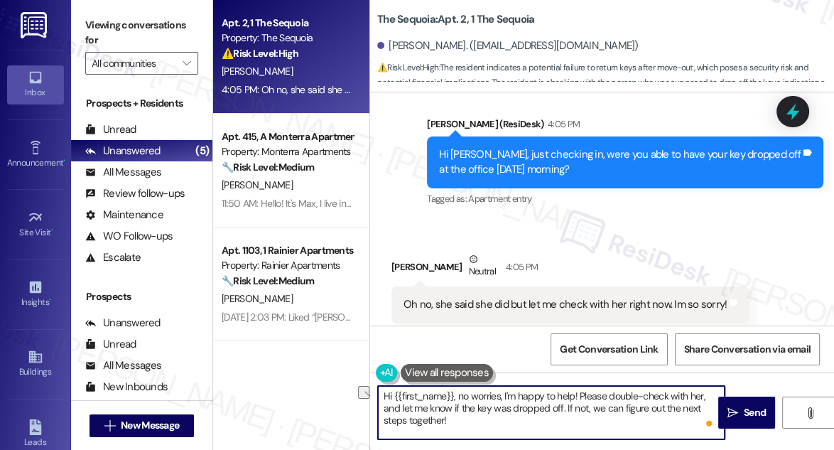
click at [576, 392] on textarea "Hi {{first_name}}, no worries, I'm happy to help! Please double-check with her,…" at bounding box center [551, 412] width 347 height 53
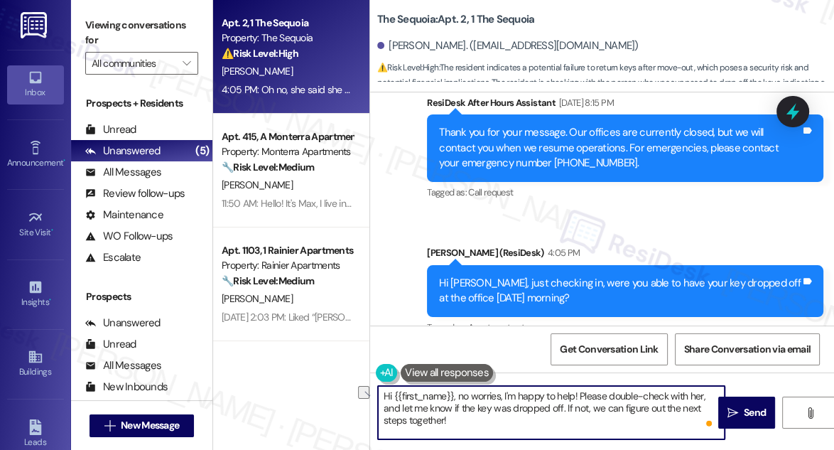
scroll to position [8804, 0]
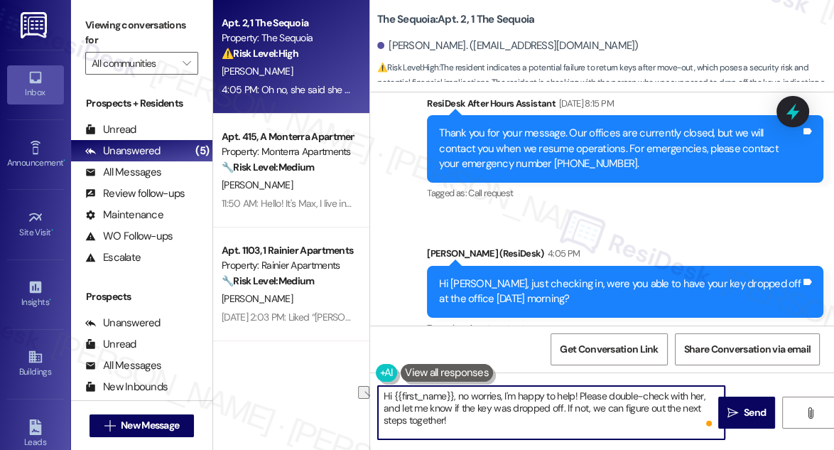
click at [586, 246] on div "Sarah (ResiDesk) 4:05 PM" at bounding box center [625, 256] width 396 height 20
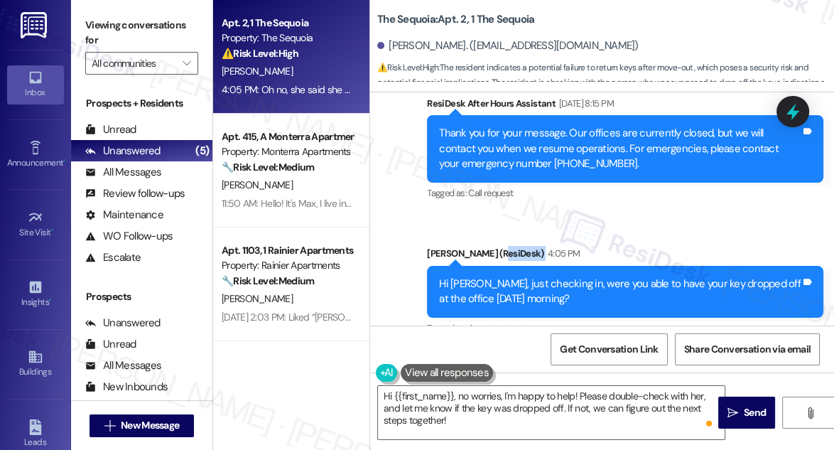
click at [586, 246] on div "Sarah (ResiDesk) 4:05 PM" at bounding box center [625, 256] width 396 height 20
click at [571, 266] on div "Hi Isabella, just checking in, were you able to have your key dropped off at th…" at bounding box center [625, 292] width 396 height 52
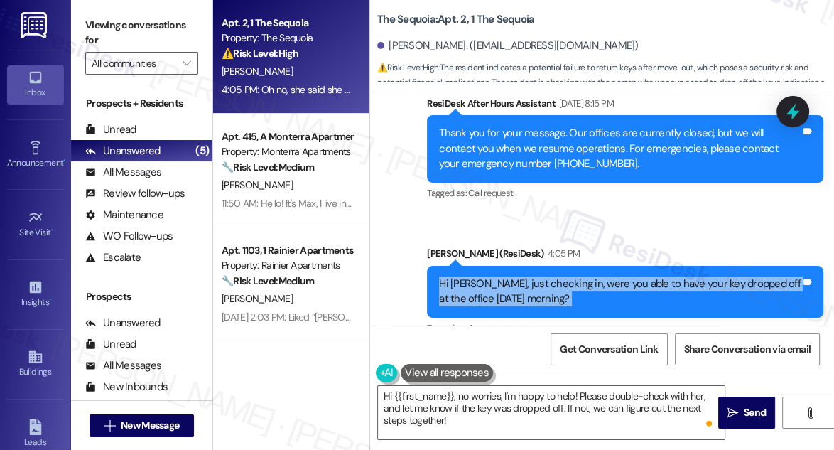
click at [571, 266] on div "Hi Isabella, just checking in, were you able to have your key dropped off at th…" at bounding box center [625, 292] width 396 height 52
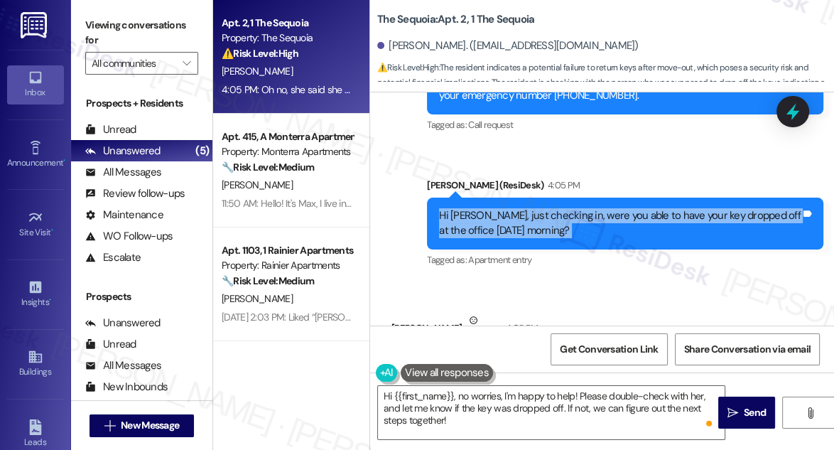
scroll to position [8934, 0]
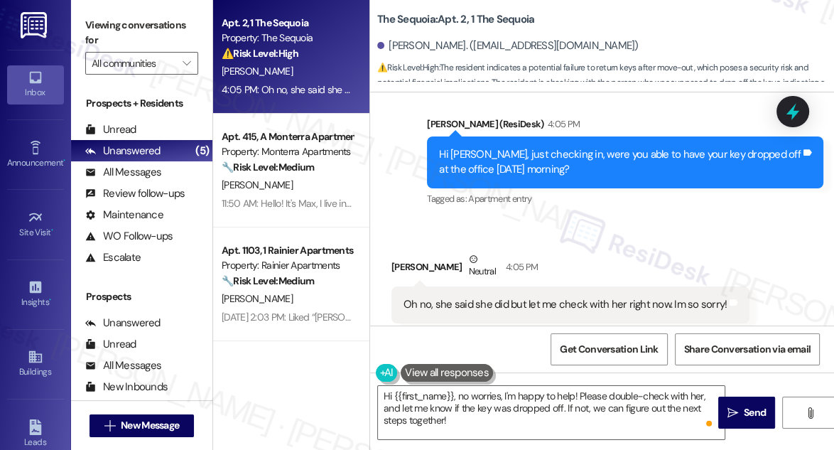
click at [481, 297] on div "Oh no, she said she did but let me check with her right now. Im so sorry!" at bounding box center [565, 304] width 323 height 15
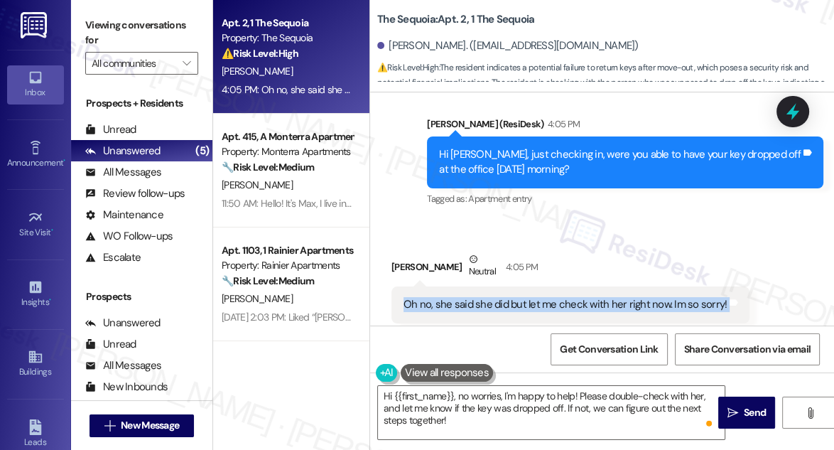
click at [481, 297] on div "Oh no, she said she did but let me check with her right now. Im so sorry!" at bounding box center [565, 304] width 323 height 15
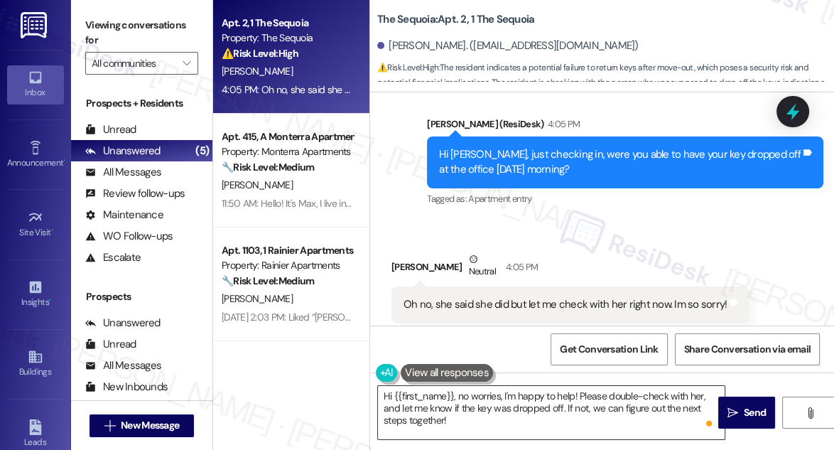
click at [484, 407] on textarea "Hi {{first_name}}, no worries, I'm happy to help! Please double-check with her,…" at bounding box center [551, 412] width 347 height 53
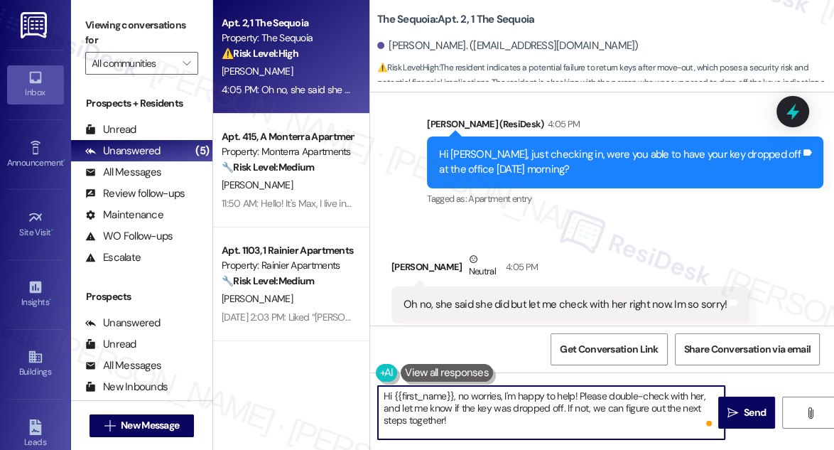
click at [484, 407] on textarea "Hi {{first_name}}, no worries, I'm happy to help! Please double-check with her,…" at bounding box center [551, 412] width 347 height 53
click at [472, 398] on textarea "Hi {{first_name}}, no worries, I'm happy to help! Please double-check with her,…" at bounding box center [551, 412] width 347 height 53
drag, startPoint x: 461, startPoint y: 395, endPoint x: 356, endPoint y: 390, distance: 105.3
click at [356, 392] on div "Apt. 2, 1 The Sequoia Property: The Sequoia ⚠️ Risk Level: High The resident in…" at bounding box center [523, 225] width 621 height 450
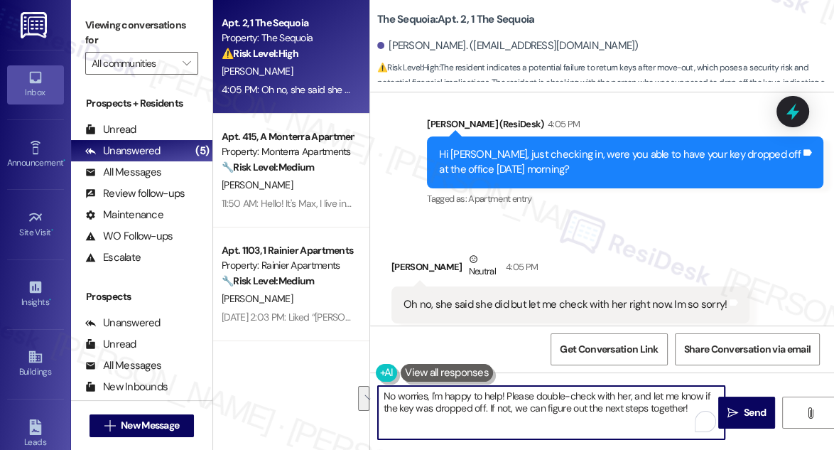
drag, startPoint x: 441, startPoint y: 394, endPoint x: 688, endPoint y: 409, distance: 247.7
click at [688, 409] on textarea "No worries, I'm happy to help! Please double-check with her, and let me know if…" at bounding box center [551, 412] width 347 height 53
click at [612, 297] on div "Oh no, she said she did but let me check with her right now. Im so sorry!" at bounding box center [565, 304] width 323 height 15
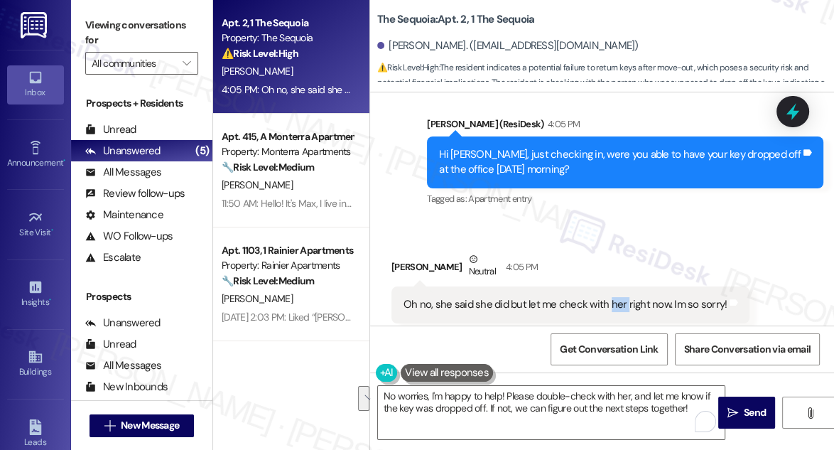
click at [612, 297] on div "Oh no, she said she did but let me check with her right now. Im so sorry!" at bounding box center [565, 304] width 323 height 15
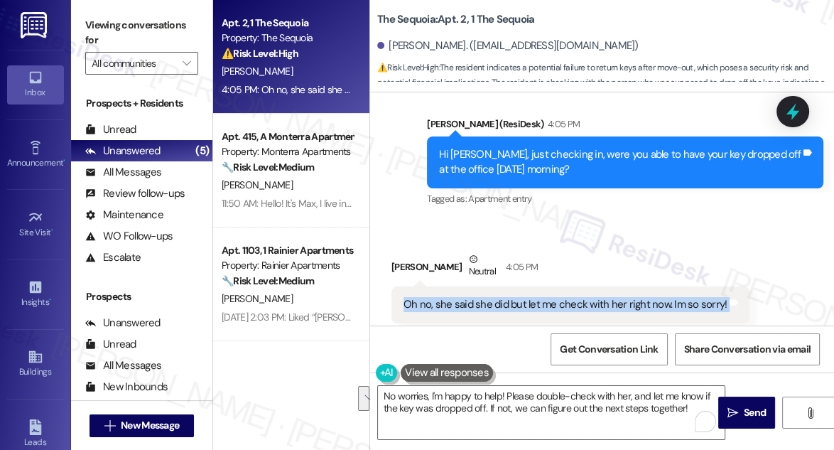
click at [612, 297] on div "Oh no, she said she did but let me check with her right now. Im so sorry!" at bounding box center [565, 304] width 323 height 15
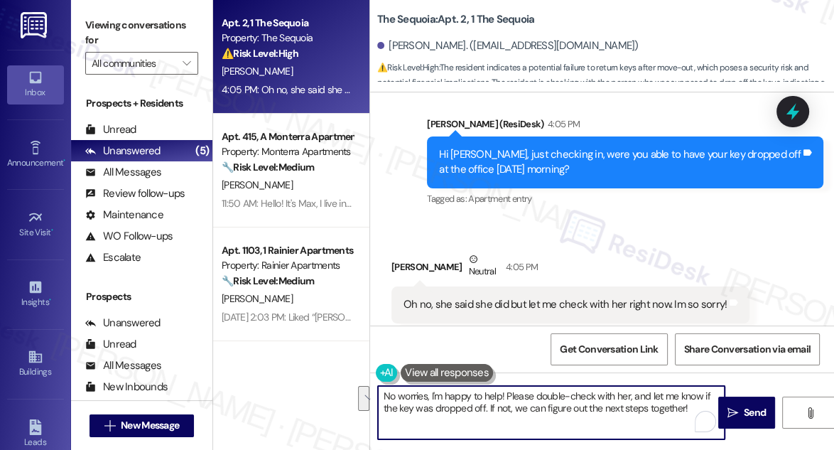
drag, startPoint x: 430, startPoint y: 394, endPoint x: 688, endPoint y: 409, distance: 258.3
click at [688, 409] on textarea "No worries, I'm happy to help! Please double-check with her, and let me know if…" at bounding box center [551, 412] width 347 height 53
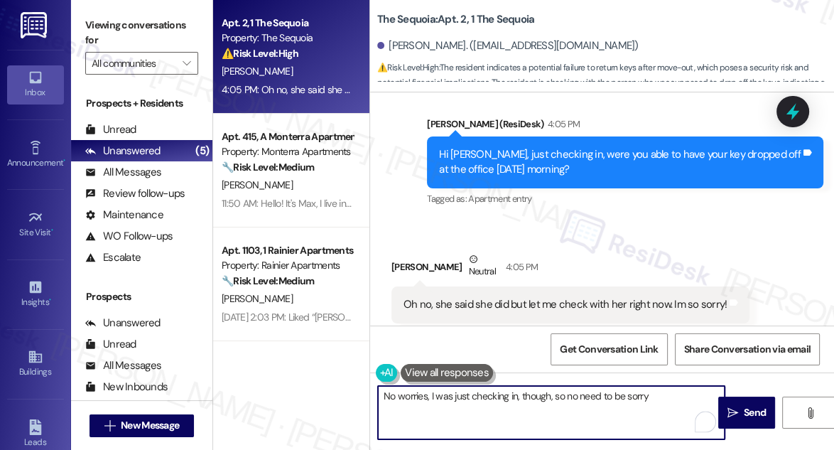
click at [671, 403] on textarea "No worries, I was just checking in, though, so no need to be sorry" at bounding box center [551, 412] width 347 height 53
drag, startPoint x: 671, startPoint y: 394, endPoint x: 555, endPoint y: 394, distance: 115.8
click at [555, 394] on textarea "No worries, I was just checking in, though, so no need to be sorry" at bounding box center [551, 412] width 347 height 53
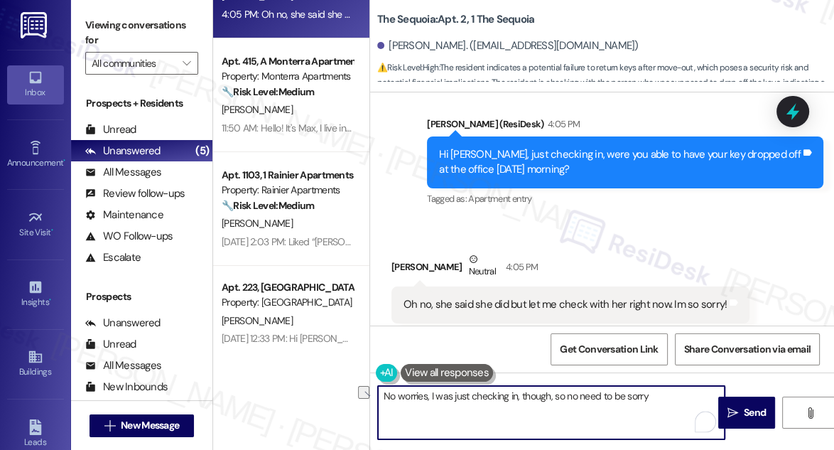
scroll to position [0, 0]
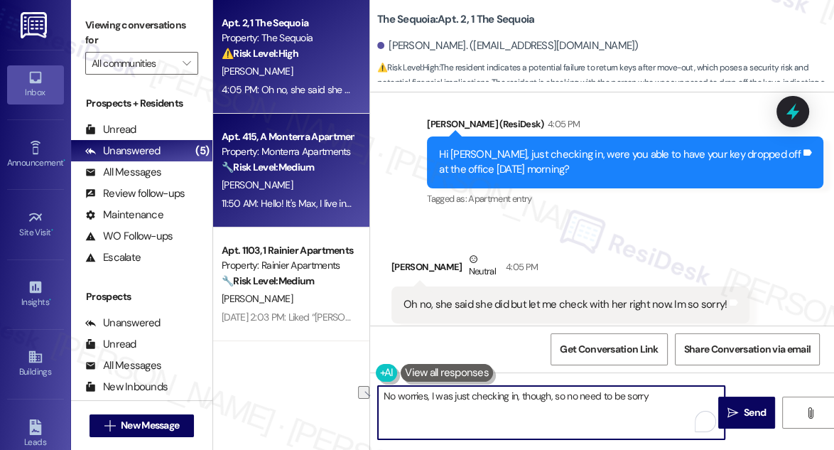
type textarea "No worries, I was just checking in, though, so no need to be sorry"
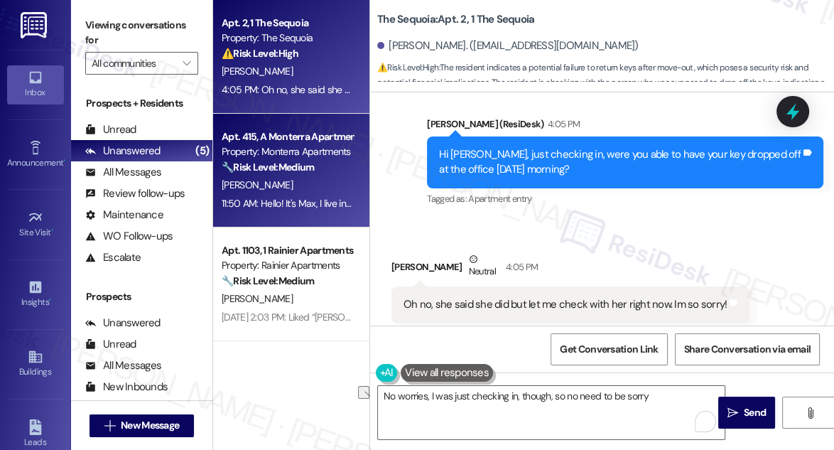
click at [285, 156] on div "Property: Monterra Apartments" at bounding box center [287, 151] width 131 height 15
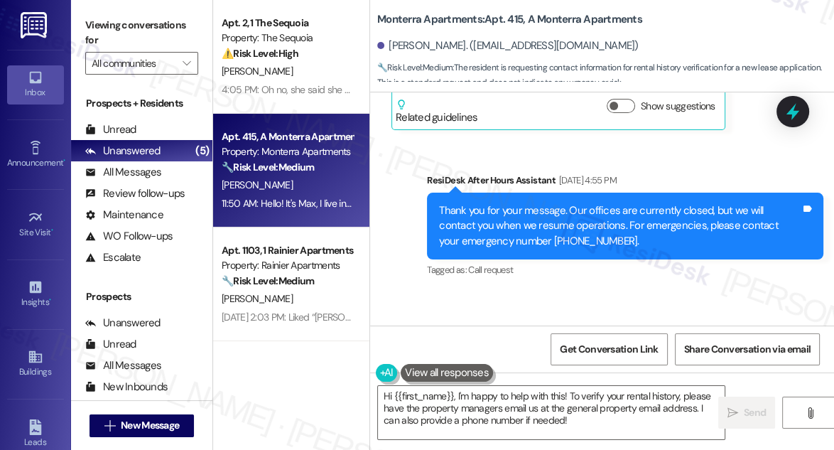
scroll to position [595, 0]
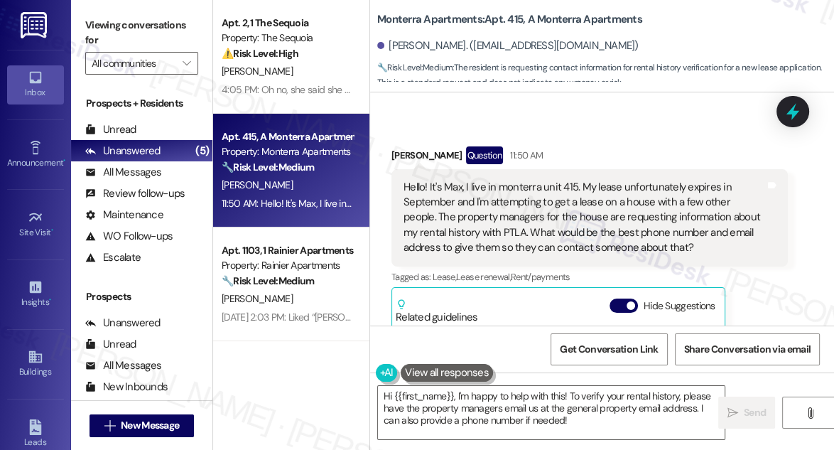
click at [603, 188] on div "Hello! It's Max, I live in monterra unit 415. My lease unfortunately expires in…" at bounding box center [585, 218] width 362 height 76
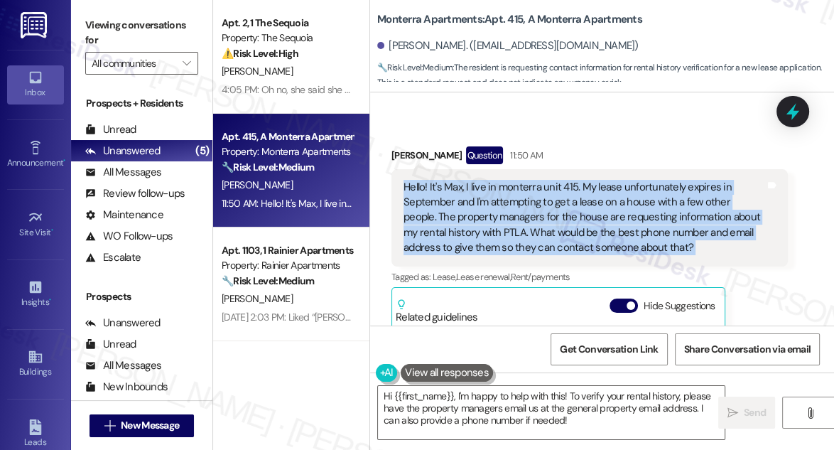
click at [603, 188] on div "Hello! It's Max, I live in monterra unit 415. My lease unfortunately expires in…" at bounding box center [585, 218] width 362 height 76
click at [549, 199] on div "Hello! It's Max, I live in monterra unit 415. My lease unfortunately expires in…" at bounding box center [585, 218] width 362 height 76
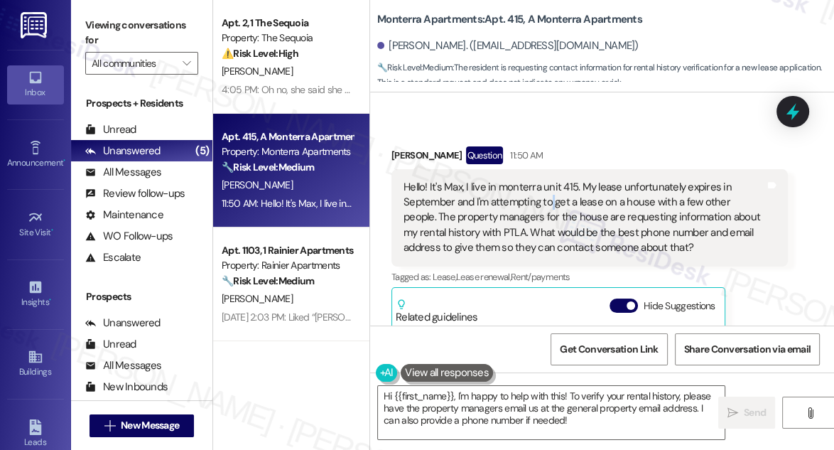
click at [549, 199] on div "Hello! It's Max, I live in monterra unit 415. My lease unfortunately expires in…" at bounding box center [585, 218] width 362 height 76
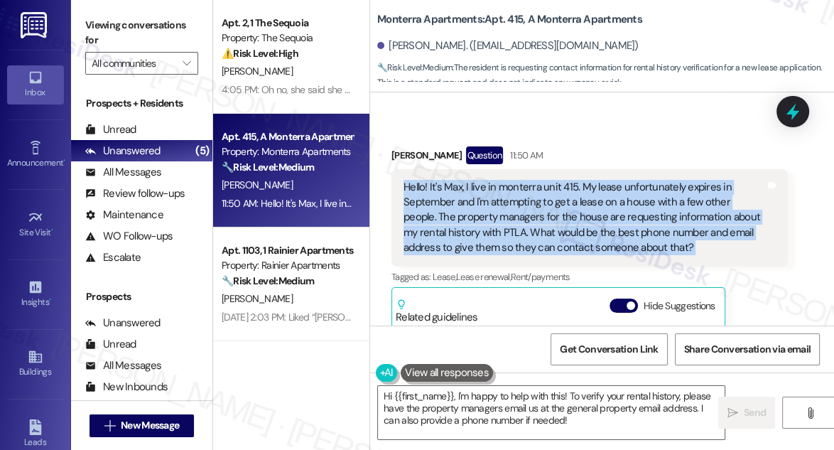
click at [548, 200] on div "Hello! It's Max, I live in monterra unit 415. My lease unfortunately expires in…" at bounding box center [585, 218] width 362 height 76
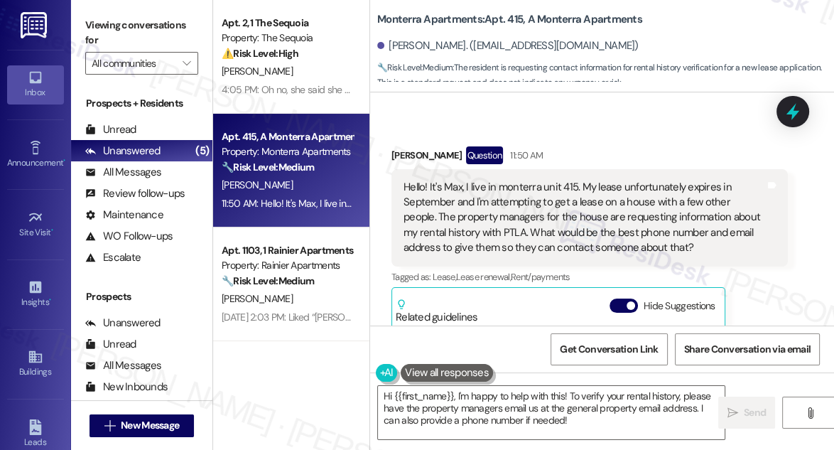
click at [92, 14] on label "Viewing conversations for" at bounding box center [141, 33] width 113 height 38
drag, startPoint x: 374, startPoint y: 20, endPoint x: 480, endPoint y: 14, distance: 106.7
click at [480, 14] on div "Monterra Apartments: Apt. 415, A Monterra Apartments Maxwell Bredeweg. (bredewe…" at bounding box center [602, 43] width 464 height 78
copy b "Monterra Apartments"
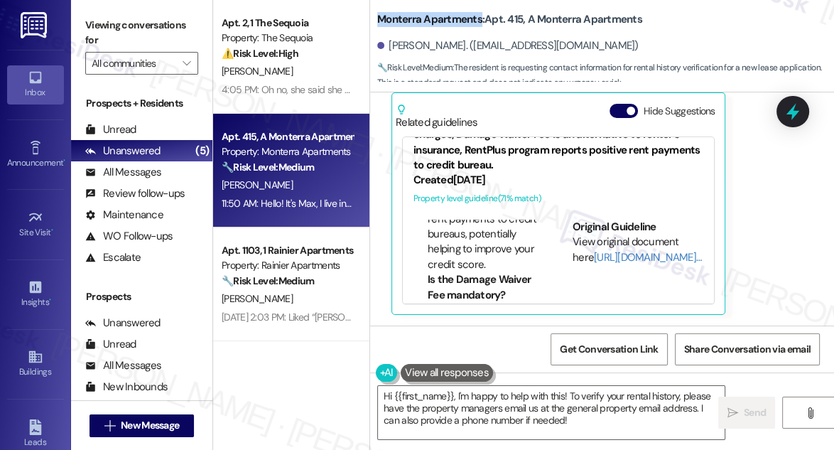
scroll to position [581, 0]
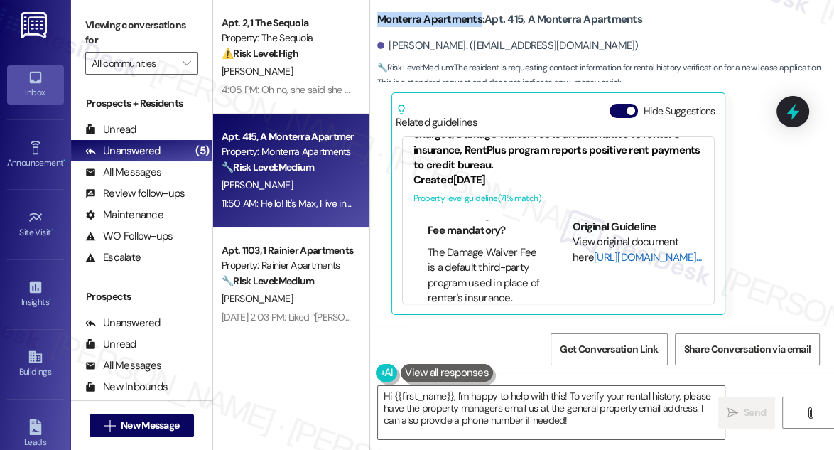
click at [618, 255] on link "http://res.cl…" at bounding box center [647, 257] width 107 height 14
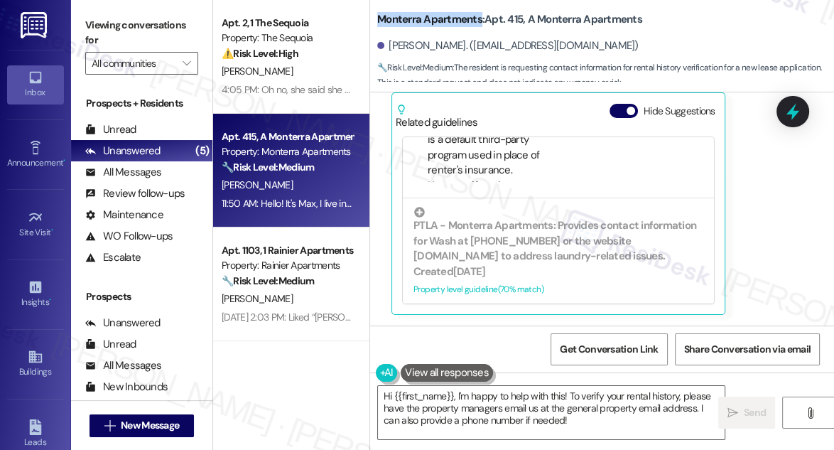
scroll to position [175, 0]
click at [97, 14] on label "Viewing conversations for" at bounding box center [141, 33] width 113 height 38
click at [92, 27] on label "Viewing conversations for" at bounding box center [141, 33] width 113 height 38
click at [567, 414] on textarea "Hi {{first_name}}, I'm happy to help with this! To verify your rental history, …" at bounding box center [551, 412] width 347 height 53
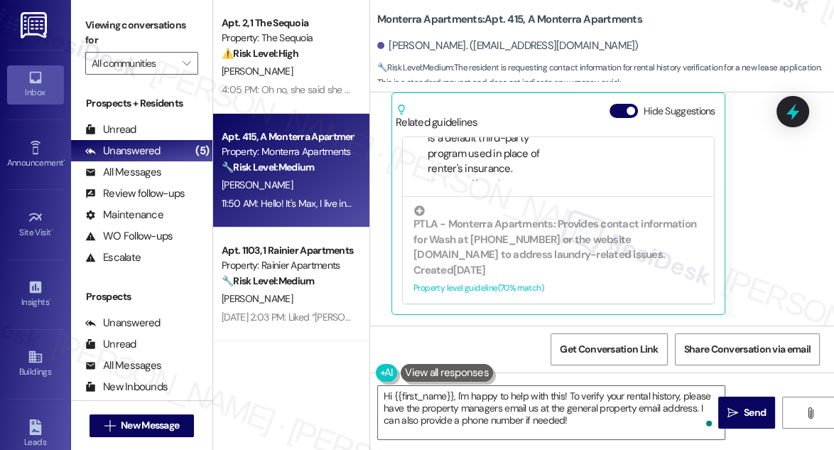
click at [102, 27] on label "Viewing conversations for" at bounding box center [141, 33] width 113 height 38
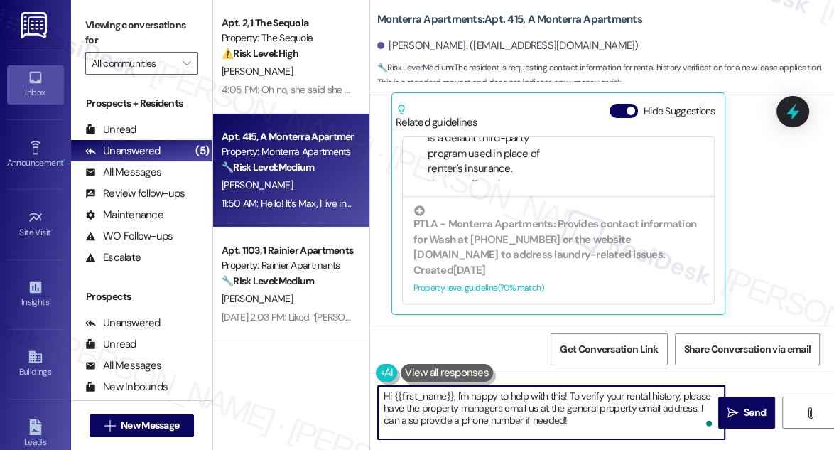
drag, startPoint x: 568, startPoint y: 423, endPoint x: 540, endPoint y: 416, distance: 29.3
click at [540, 416] on textarea "Hi {{first_name}}, I'm happy to help with this! To verify your rental history, …" at bounding box center [551, 412] width 347 height 53
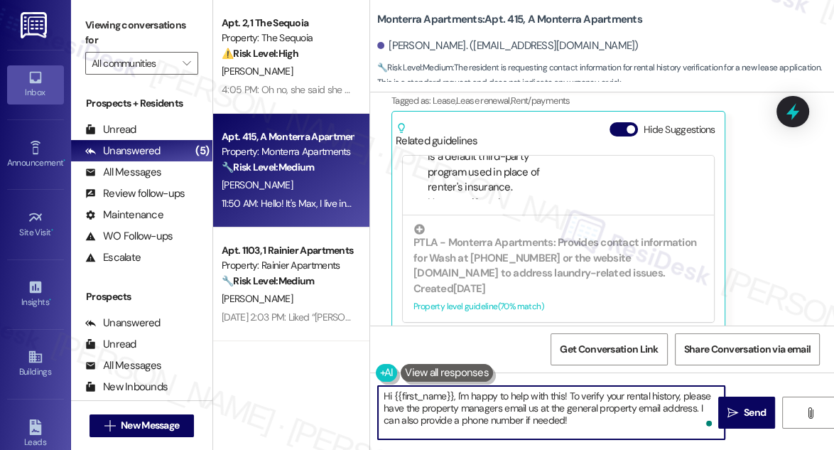
scroll to position [790, 0]
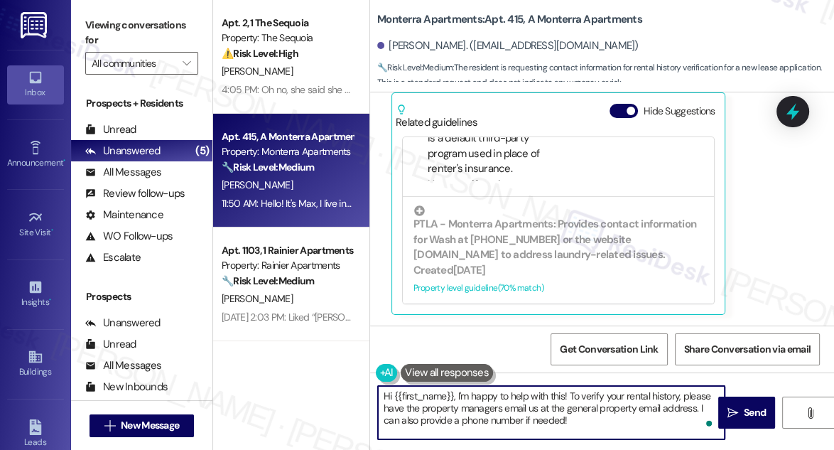
click at [626, 422] on textarea "Hi {{first_name}}, I'm happy to help with this! To verify your rental history, …" at bounding box center [551, 412] width 347 height 53
drag, startPoint x: 458, startPoint y: 395, endPoint x: 593, endPoint y: 431, distance: 139.8
click at [593, 431] on textarea "Hi {{first_name}}, I'm happy to help with this! To verify your rental history, …" at bounding box center [551, 412] width 347 height 53
click at [592, 420] on textarea "Hi {{first_name}}, I'm happy to help with this! To verify your rental history, …" at bounding box center [551, 412] width 347 height 53
drag, startPoint x: 592, startPoint y: 420, endPoint x: 379, endPoint y: 408, distance: 212.8
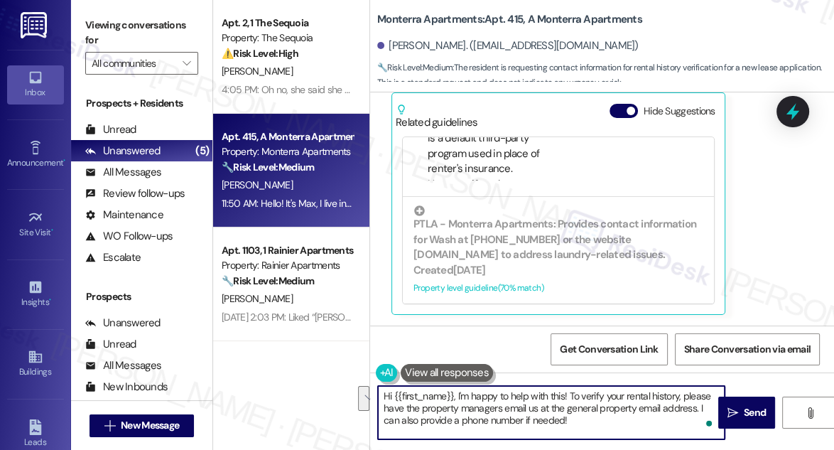
click at [378, 409] on textarea "Hi {{first_name}}, I'm happy to help with this! To verify your rental history, …" at bounding box center [551, 412] width 347 height 53
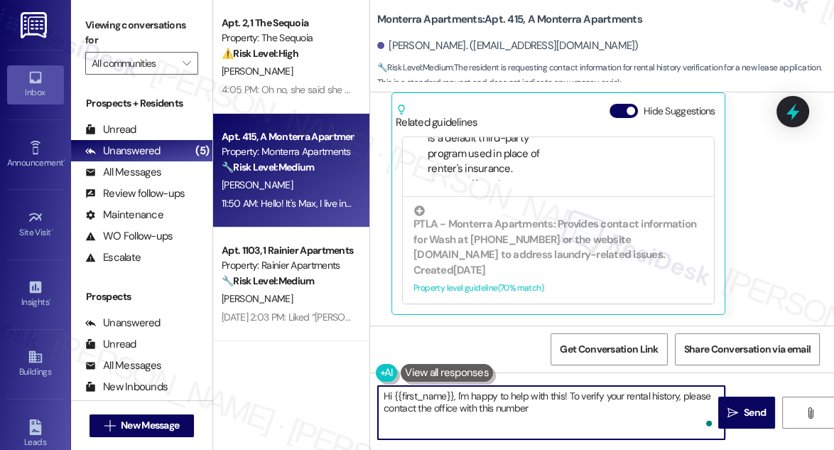
paste textarea "360-734-5374"
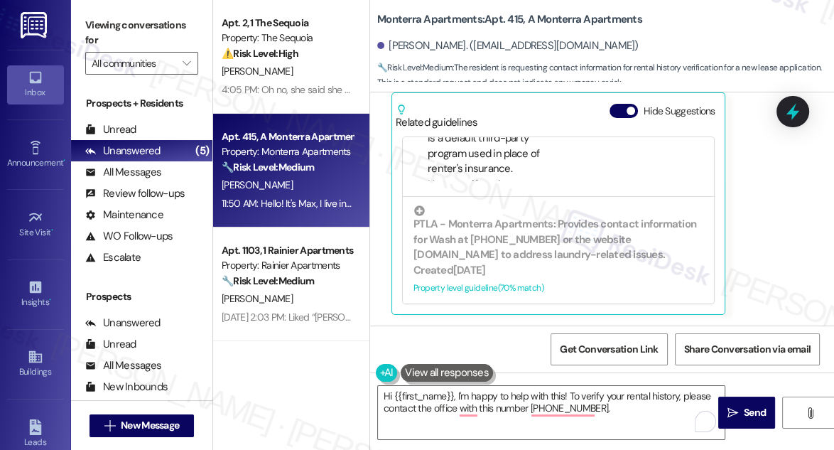
click at [98, 30] on label "Viewing conversations for" at bounding box center [141, 33] width 113 height 38
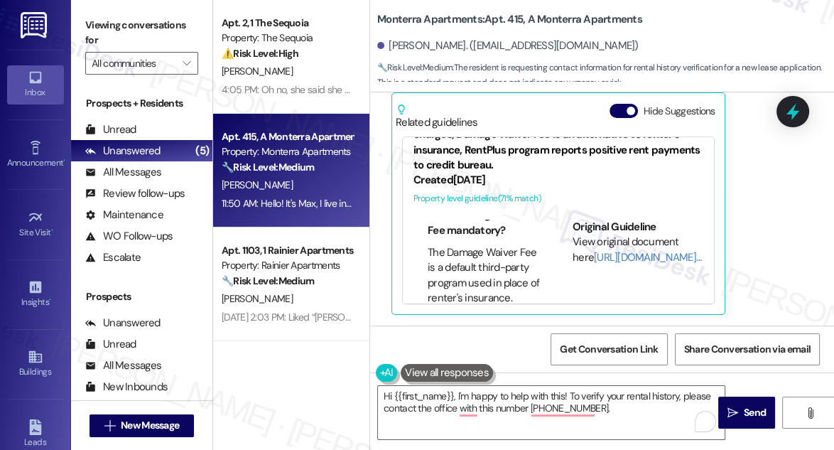
scroll to position [175, 0]
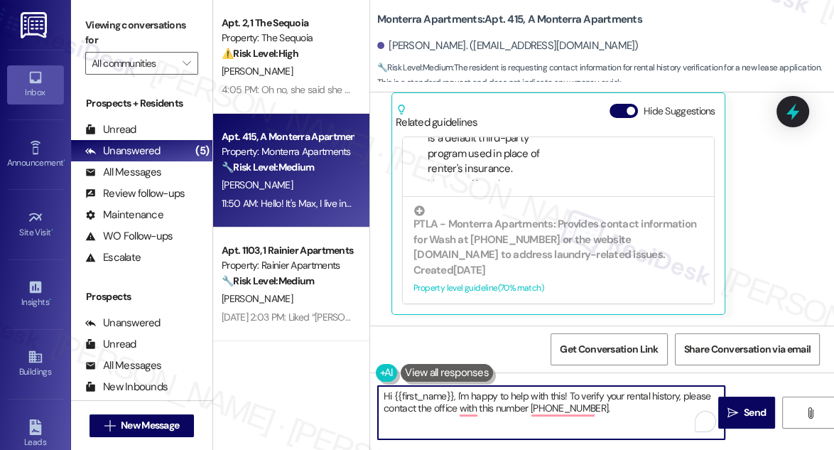
click at [458, 394] on textarea "Hi {{first_name}}, I'm happy to help with this! To verify your rental history, …" at bounding box center [551, 412] width 347 height 53
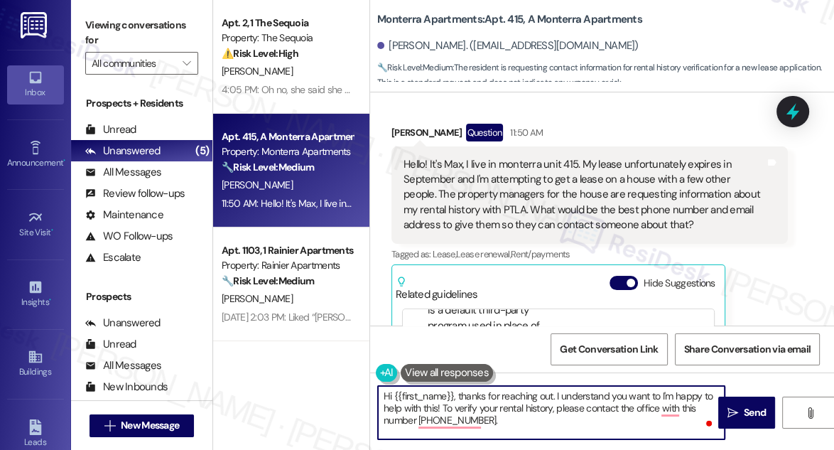
scroll to position [596, 0]
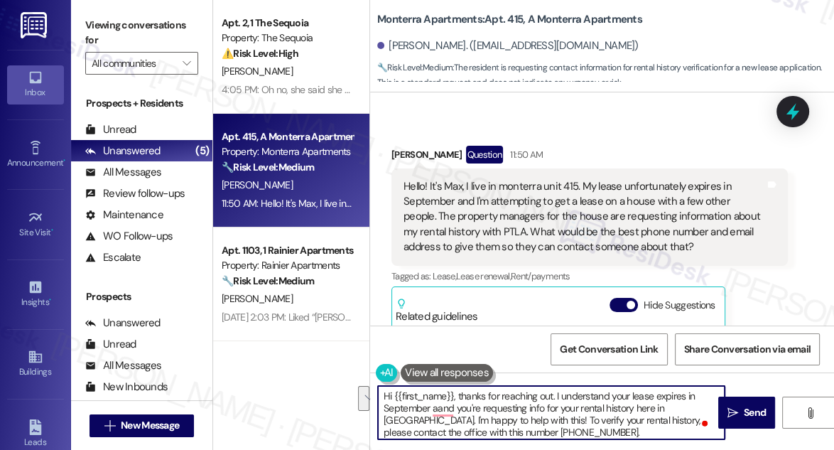
drag, startPoint x: 625, startPoint y: 419, endPoint x: 689, endPoint y: 403, distance: 66.0
click at [689, 403] on textarea "Hi {{first_name}}, thanks for reaching out. I understand your lease expires in …" at bounding box center [551, 412] width 347 height 53
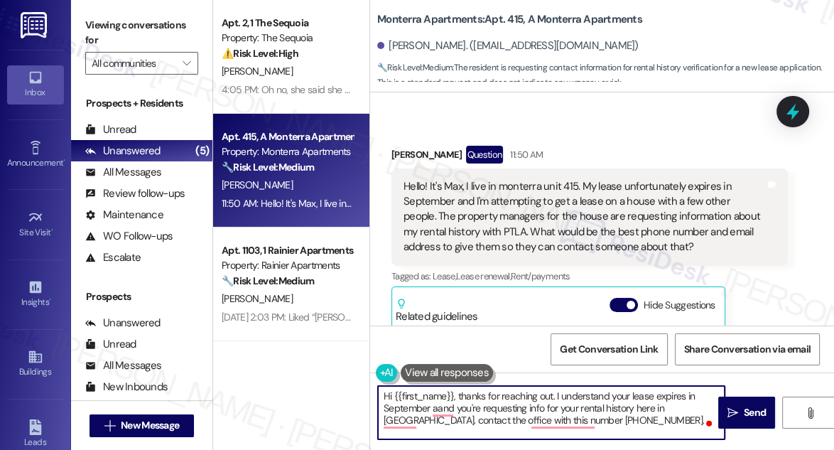
click at [699, 412] on textarea "Hi {{first_name}}, thanks for reaching out. I understand your lease expires in …" at bounding box center [551, 412] width 347 height 53
click at [475, 422] on textarea "Hi {{first_name}}, thanks for reaching out. I understand your lease expires in …" at bounding box center [551, 412] width 347 height 53
type textarea "Hi {{first_name}}, thanks for reaching out. I understand your lease expires in …"
click at [522, 417] on textarea "Hi {{first_name}}, thanks for reaching out. I understand your lease expires in …" at bounding box center [551, 412] width 347 height 53
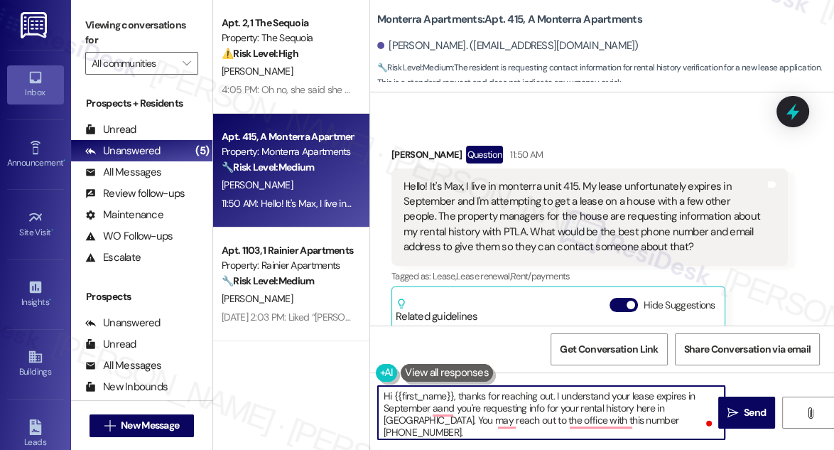
click at [522, 417] on textarea "Hi {{first_name}}, thanks for reaching out. I understand your lease expires in …" at bounding box center [551, 412] width 347 height 53
click at [523, 415] on textarea "Hi {{first_name}}, thanks for reaching out. I understand your lease expires in …" at bounding box center [551, 412] width 347 height 53
click at [530, 405] on textarea "Hi {{first_name}}, thanks for reaching out. I understand your lease expires in …" at bounding box center [551, 412] width 347 height 53
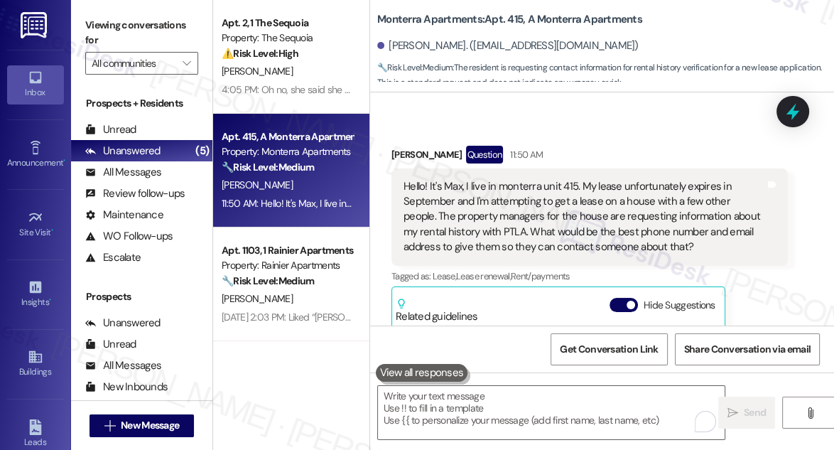
click at [94, 11] on div "Viewing conversations for All communities " at bounding box center [141, 44] width 141 height 89
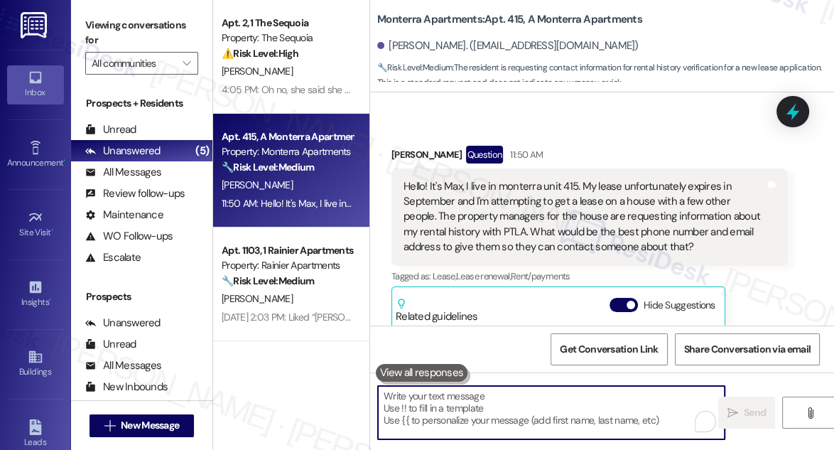
click at [484, 407] on textarea "To enrich screen reader interactions, please activate Accessibility in Grammarl…" at bounding box center [551, 412] width 347 height 53
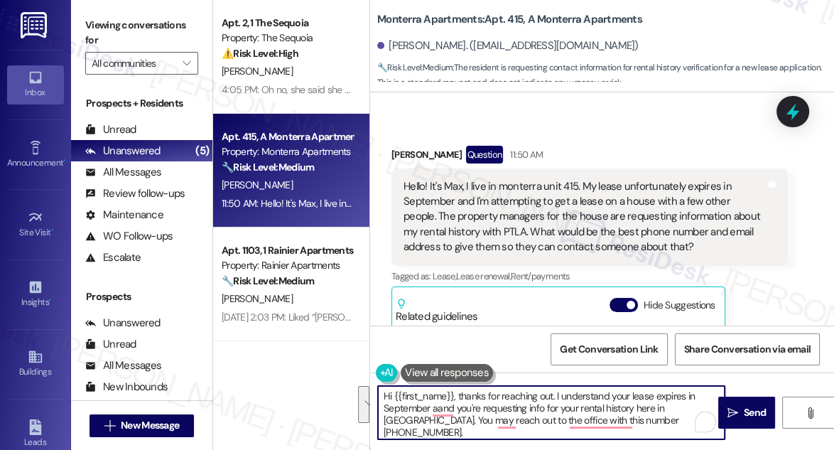
click at [515, 414] on textarea "Hi {{first_name}}, thanks for reaching out. I understand your lease expires in …" at bounding box center [551, 412] width 347 height 53
drag, startPoint x: 655, startPoint y: 423, endPoint x: 458, endPoint y: 396, distance: 199.4
click at [458, 396] on textarea "Hi {{first_name}}, thanks for reaching out. I understand your lease expires in …" at bounding box center [551, 412] width 347 height 53
paste textarea "Thanks for reaching out! I understand your lease expires in September and you’r…"
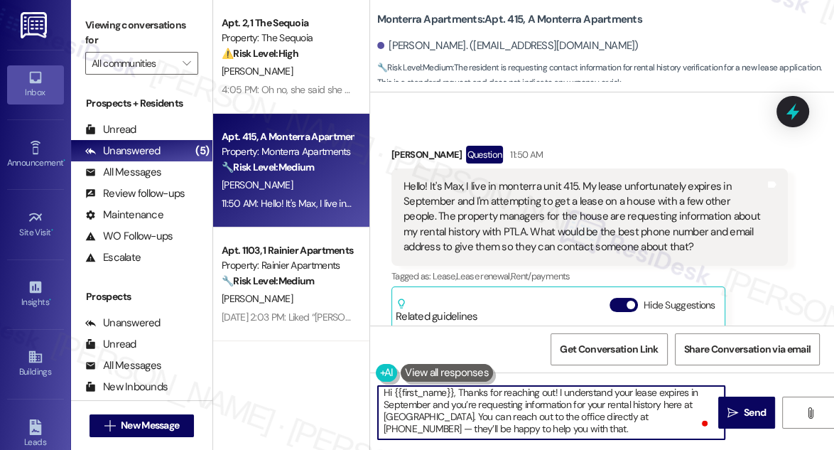
click at [462, 386] on textarea "Hi {{first_name}}, Thanks for reaching out! I understand your lease expires in …" at bounding box center [551, 412] width 347 height 53
click at [507, 414] on textarea "Hi {{first_name}}, thanks for reaching out! I understand your lease expires in …" at bounding box center [551, 412] width 347 height 53
click at [526, 404] on textarea "Hi {{first_name}}, thanks for reaching out! I understand your lease expires in …" at bounding box center [551, 412] width 347 height 53
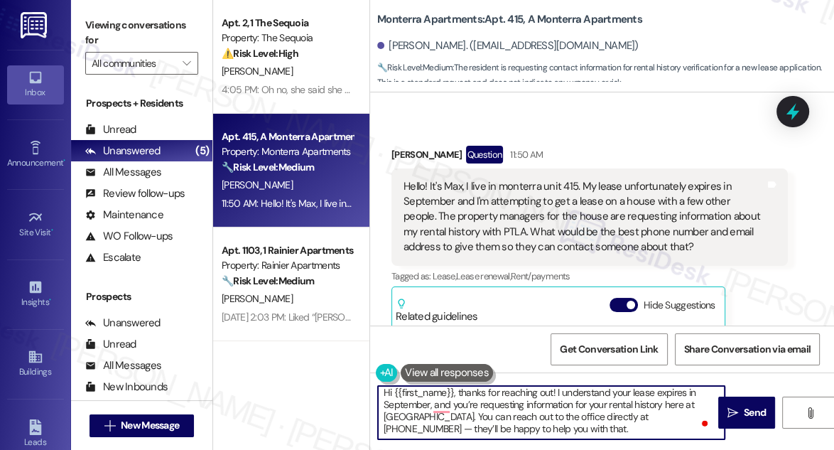
click at [526, 404] on textarea "Hi {{first_name}}, thanks for reaching out! I understand your lease expires in …" at bounding box center [551, 412] width 347 height 53
click at [551, 425] on textarea "Hi {{first_name}}, thanks for reaching out! I understand your lease expires in …" at bounding box center [551, 412] width 347 height 53
drag, startPoint x: 655, startPoint y: 419, endPoint x: 646, endPoint y: 419, distance: 9.2
click at [646, 419] on textarea "Hi {{first_name}}, thanks for reaching out! I understand your lease expires in …" at bounding box center [551, 412] width 347 height 53
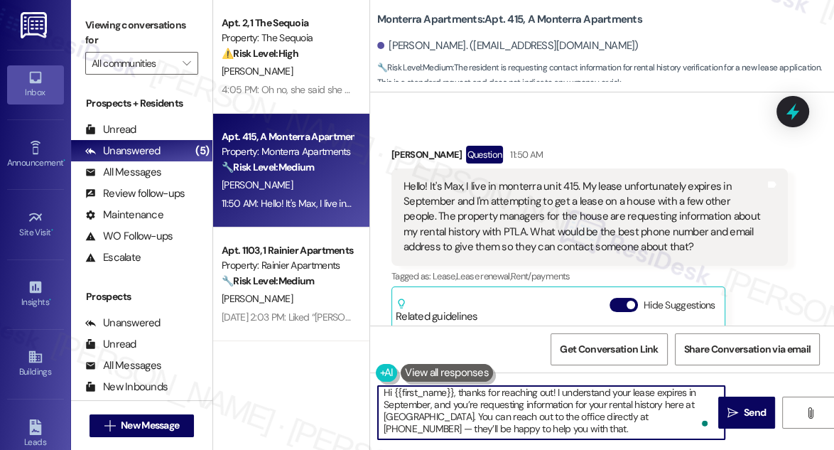
click at [620, 428] on textarea "Hi {{first_name}}, thanks for reaching out! I understand your lease expires in …" at bounding box center [551, 412] width 347 height 53
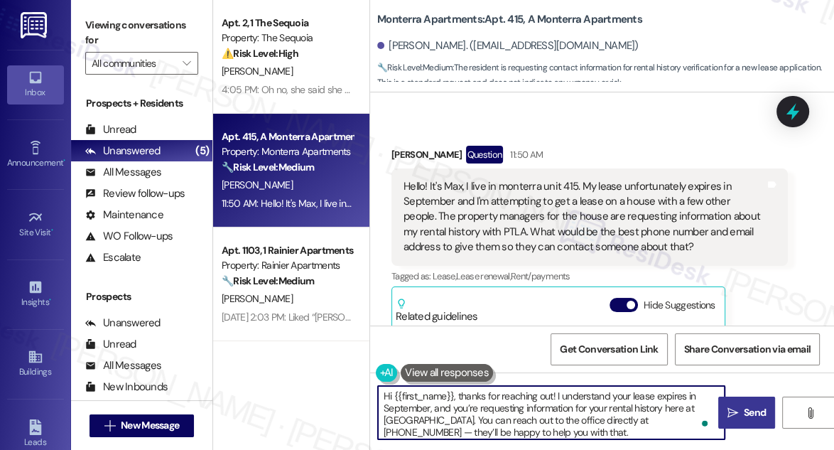
type textarea "Hi {{first_name}}, thanks for reaching out! I understand your lease expires in …"
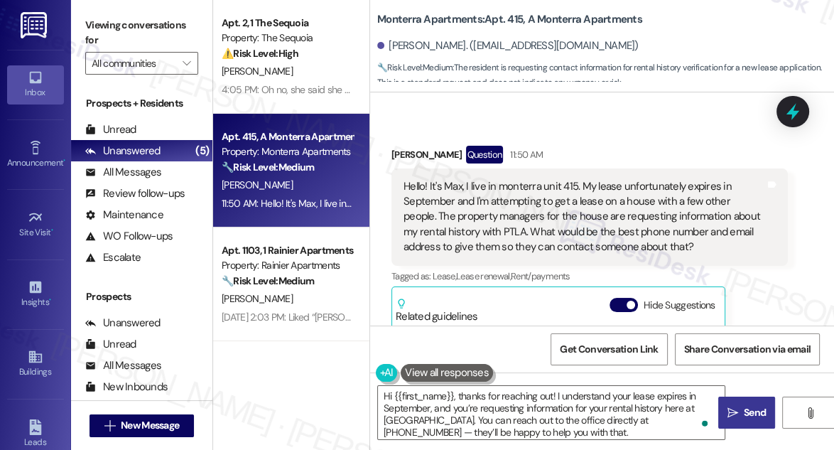
click at [746, 409] on span "Send" at bounding box center [755, 412] width 22 height 15
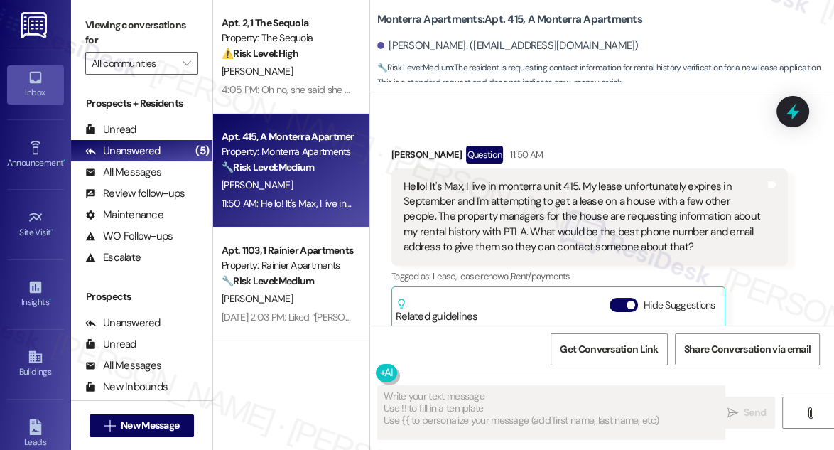
type textarea "Fetching suggested responses. Please feel free to read through the conversation…"
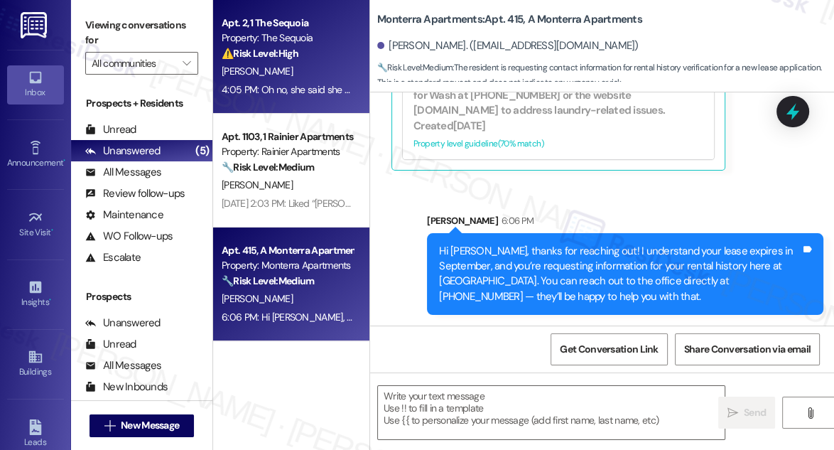
click at [303, 83] on div "4:05 PM: Oh no, she said she did but let me check with her right now. Im so sor…" at bounding box center [389, 89] width 335 height 13
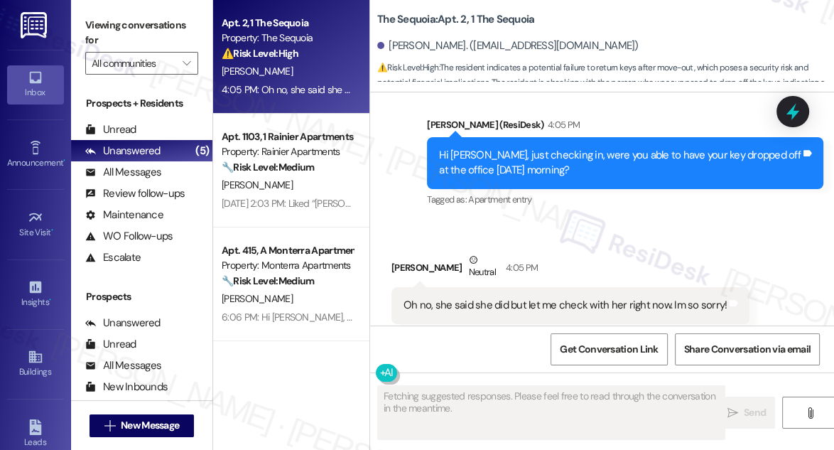
click at [536, 298] on div "Oh no, she said she did but let me check with her right now. Im so sorry!" at bounding box center [565, 305] width 323 height 15
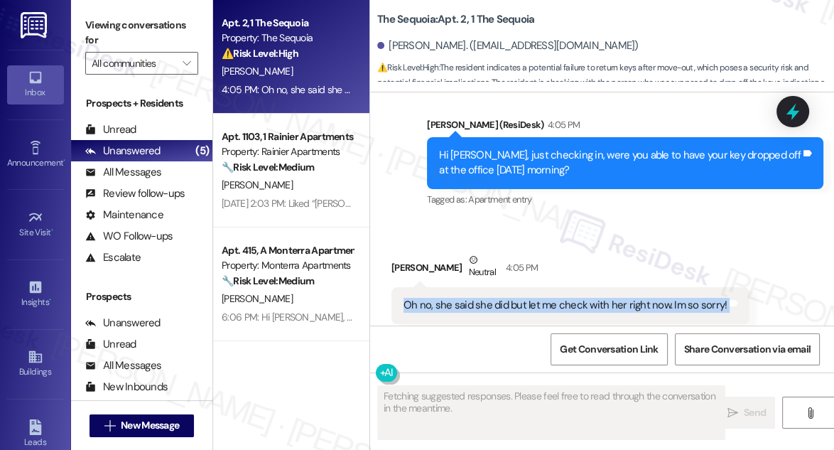
click at [536, 298] on div "Oh no, she said she did but let me check with her right now. Im so sorry!" at bounding box center [565, 305] width 323 height 15
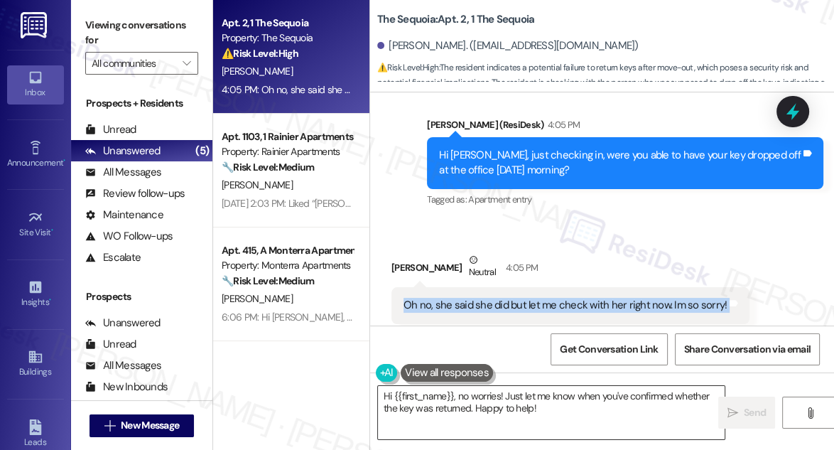
click at [475, 392] on textarea "Hi {{first_name}}, no worries! Just let me know when you've confirmed whether t…" at bounding box center [551, 412] width 347 height 53
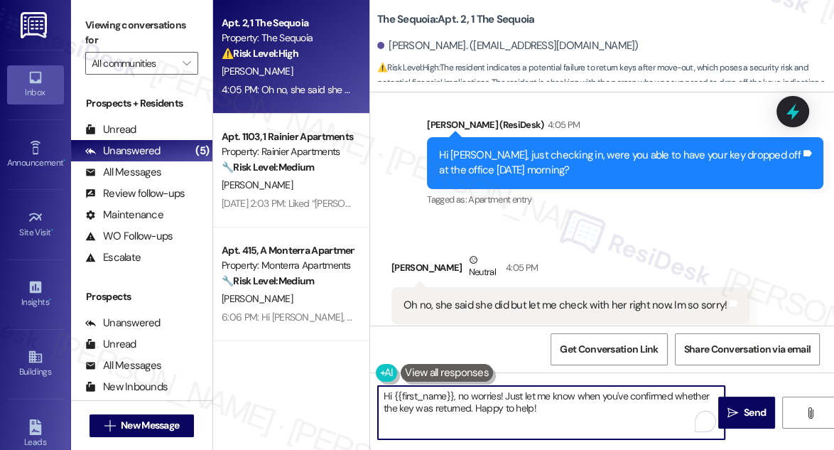
drag, startPoint x: 461, startPoint y: 394, endPoint x: 323, endPoint y: 394, distance: 138.5
click at [323, 394] on div "Apt. 2, 1 The Sequoia Property: The Sequoia ⚠️ Risk Level: High The resident in…" at bounding box center [523, 225] width 621 height 450
drag, startPoint x: 516, startPoint y: 406, endPoint x: 499, endPoint y: 399, distance: 17.5
click at [424, 406] on textarea "No worries! Just let me know when you've confirmed whether the key was returned…" at bounding box center [551, 412] width 347 height 53
click at [507, 399] on textarea "No worries! Just let me know when you've confirmed whether the key was returned…" at bounding box center [551, 412] width 347 height 53
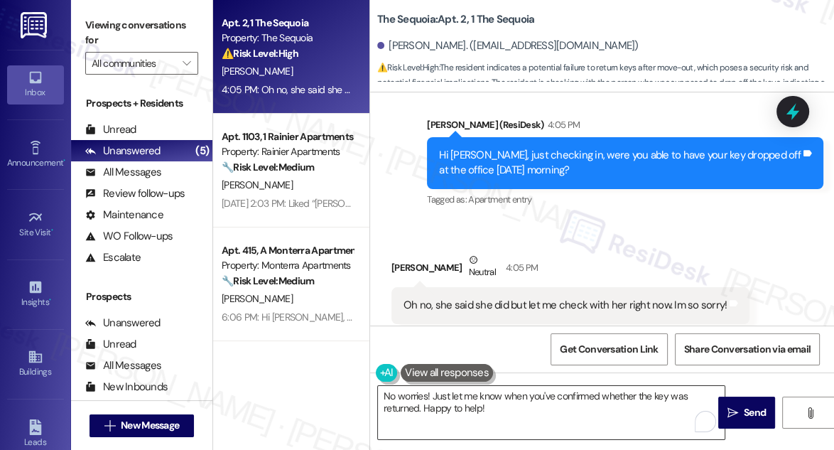
drag, startPoint x: 563, startPoint y: 418, endPoint x: 551, endPoint y: 418, distance: 12.1
click at [563, 418] on textarea "No worries! Just let me know when you've confirmed whether the key was returned…" at bounding box center [551, 412] width 347 height 53
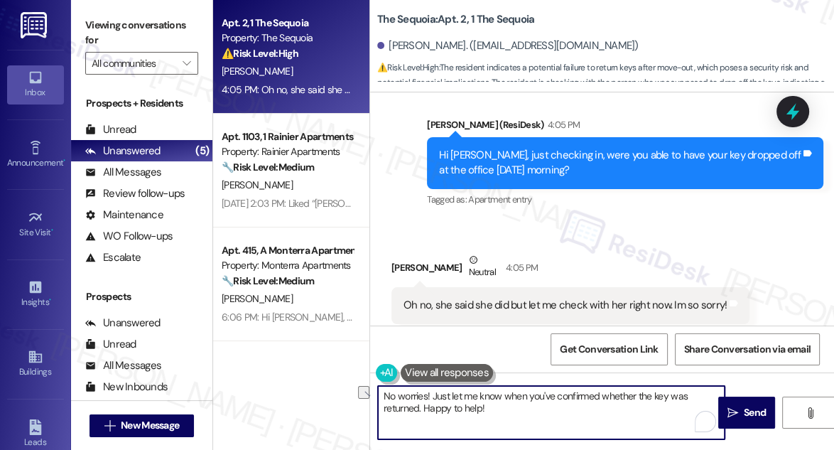
drag, startPoint x: 515, startPoint y: 412, endPoint x: 423, endPoint y: 414, distance: 91.7
click at [423, 414] on textarea "No worries! Just let me know when you've confirmed whether the key was returned…" at bounding box center [551, 412] width 347 height 53
type textarea "No worries! Just let me know when you've confirmed whether the key was returned."
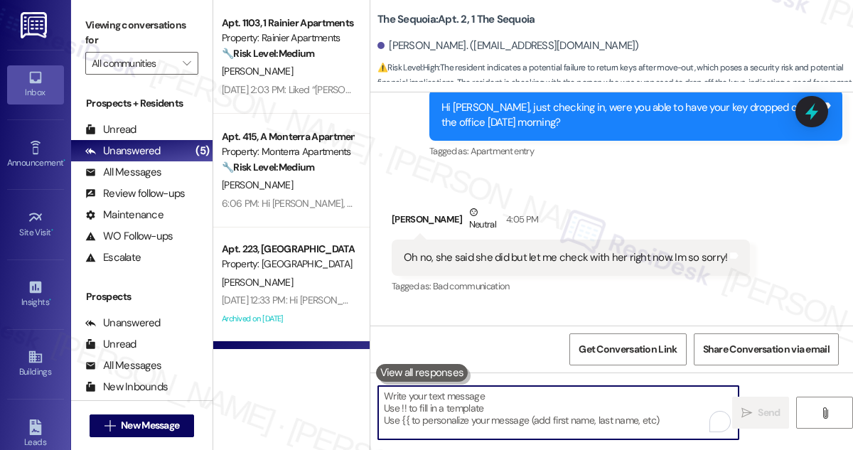
scroll to position [8911, 0]
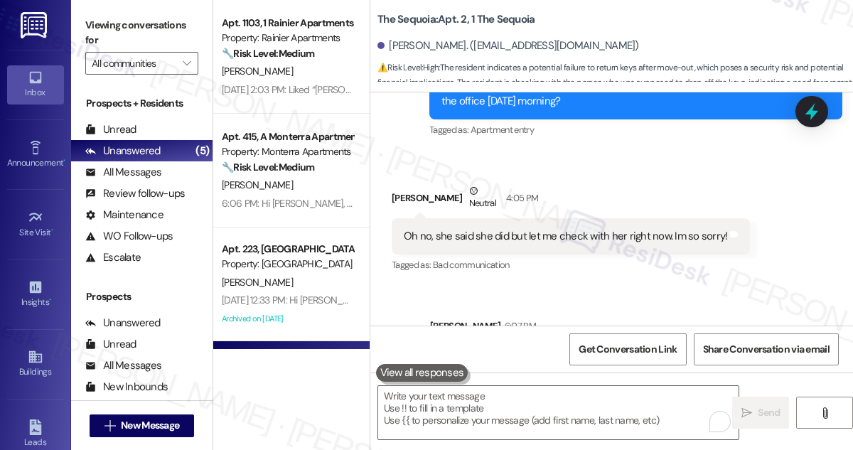
click at [517, 229] on div "Oh no, she said she did but let me check with her right now. Im so sorry!" at bounding box center [565, 236] width 323 height 15
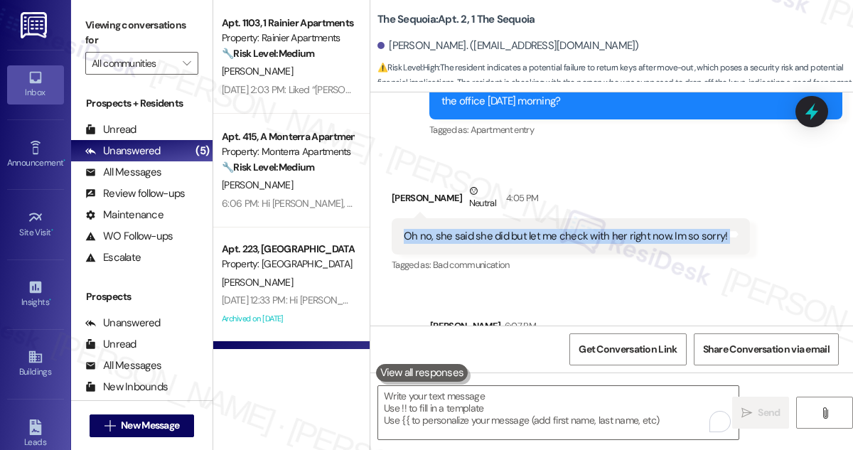
click at [517, 229] on div "Oh no, she said she did but let me check with her right now. Im so sorry!" at bounding box center [565, 236] width 323 height 15
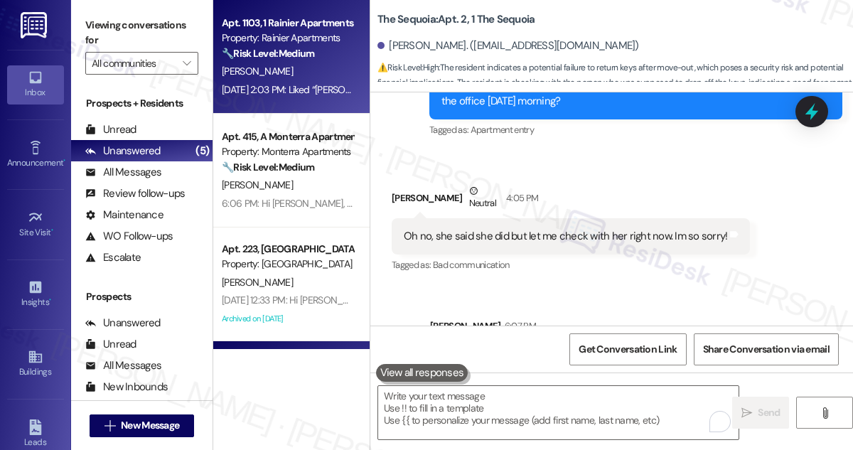
click at [297, 80] on div "[PERSON_NAME]" at bounding box center [287, 72] width 134 height 18
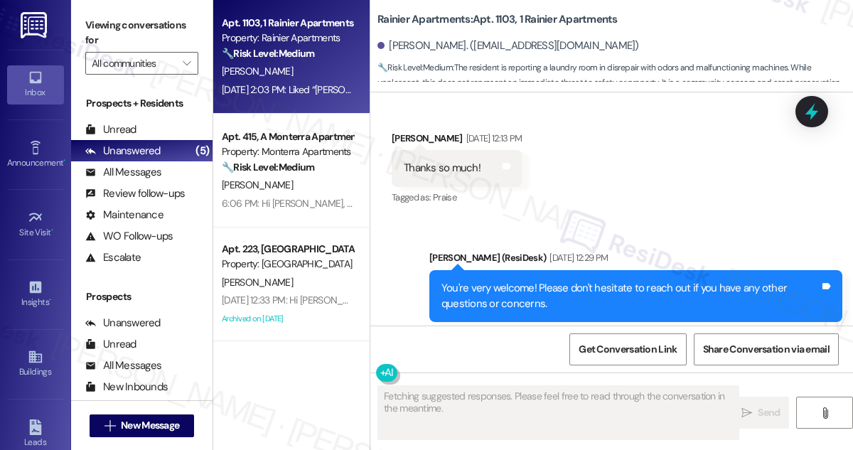
scroll to position [2971, 0]
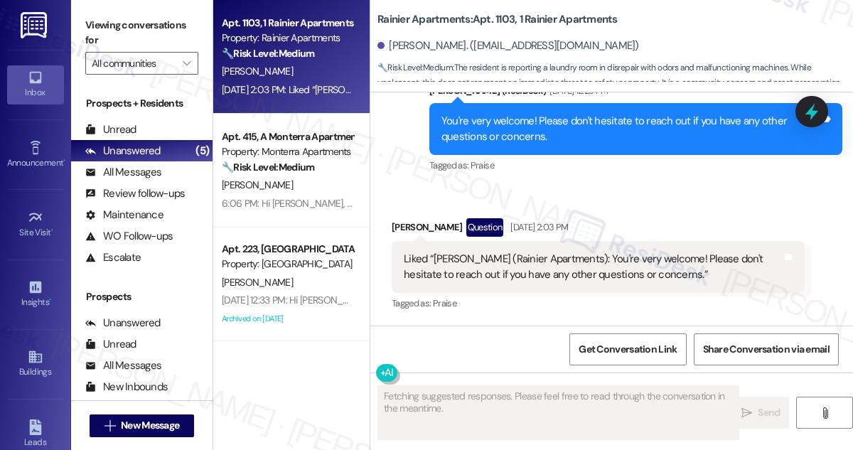
click at [652, 268] on div "Liked “[PERSON_NAME] (Rainier Apartments): You're very welcome! Please don't he…" at bounding box center [593, 267] width 378 height 31
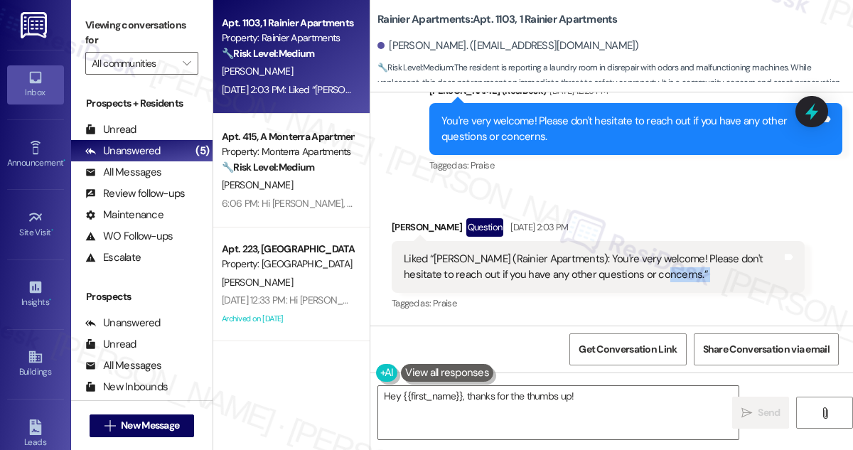
click at [652, 268] on div "Liked “[PERSON_NAME] (Rainier Apartments): You're very welcome! Please don't he…" at bounding box center [593, 267] width 378 height 31
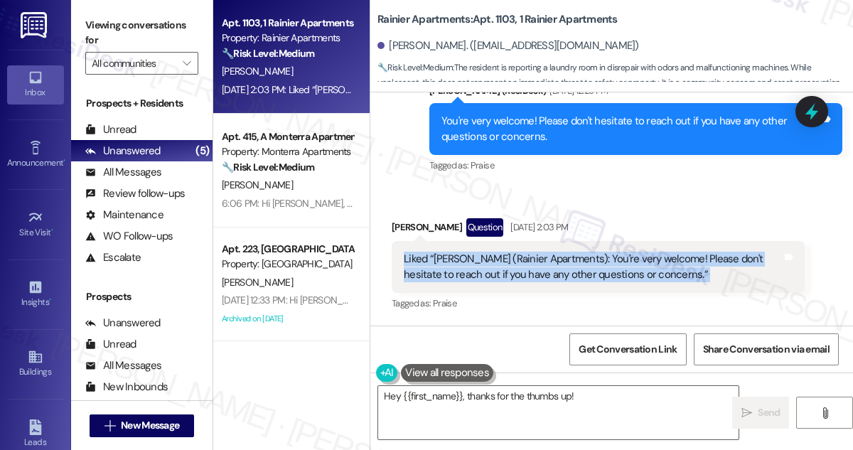
click at [652, 268] on div "Liked “[PERSON_NAME] (Rainier Apartments): You're very welcome! Please don't he…" at bounding box center [593, 267] width 378 height 31
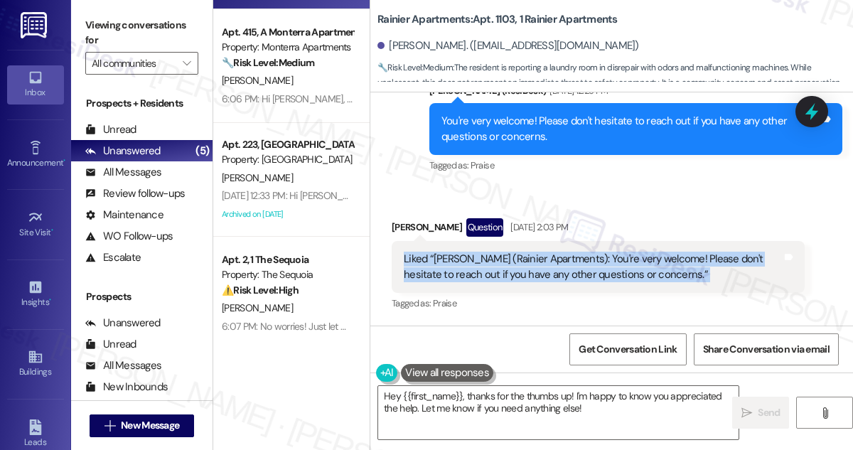
scroll to position [106, 0]
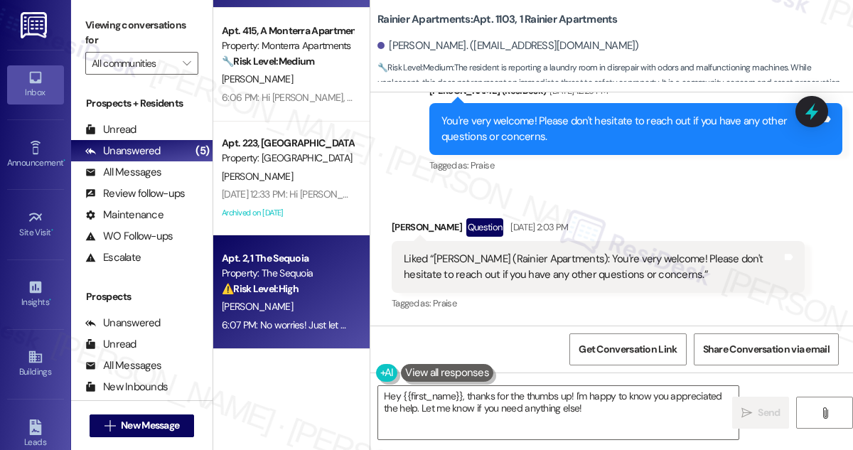
click at [290, 298] on div "[PERSON_NAME]" at bounding box center [287, 307] width 134 height 18
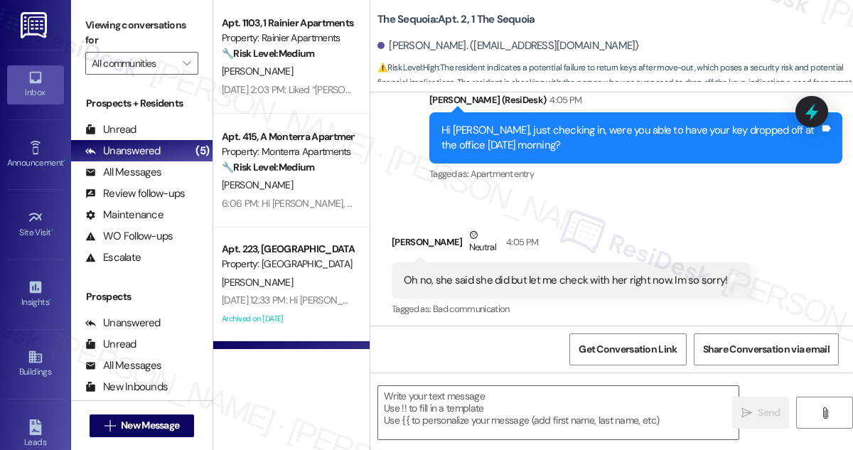
scroll to position [8812, 0]
